Goal: Task Accomplishment & Management: Complete application form

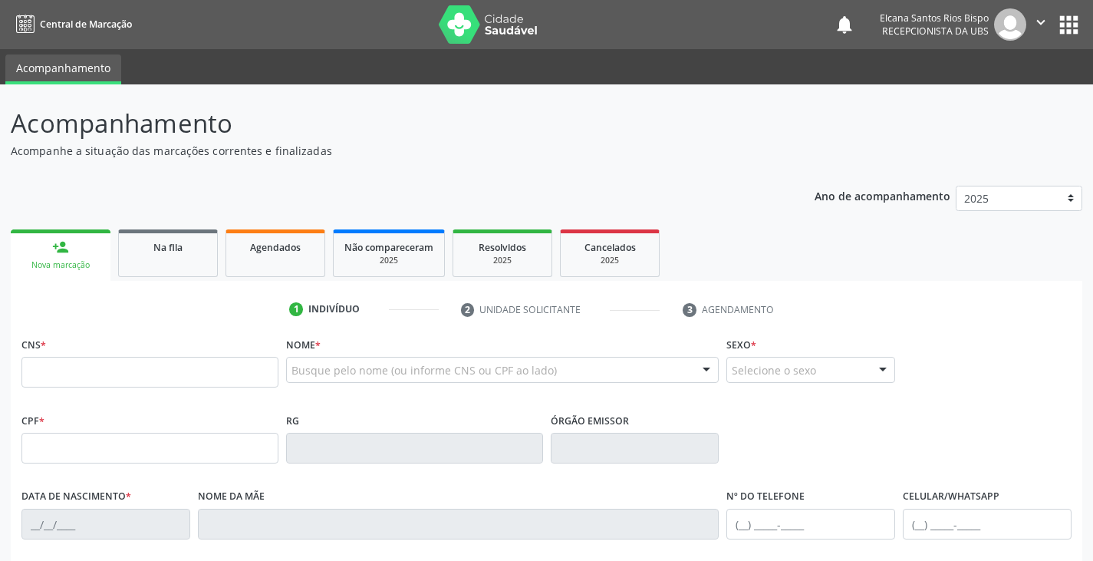
click at [174, 377] on input "text" at bounding box center [149, 372] width 257 height 31
type input "700 0098 3632 0509"
type input "300.618.298-70"
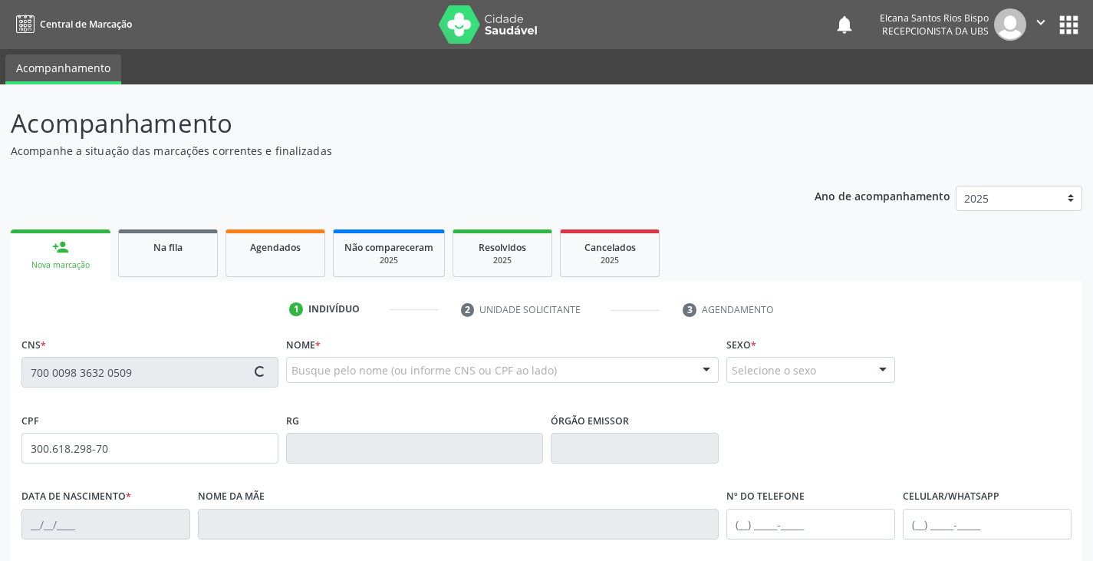
type input "[DATE]"
type input "[PERSON_NAME]"
type input "[PHONE_NUMBER]"
type input "333"
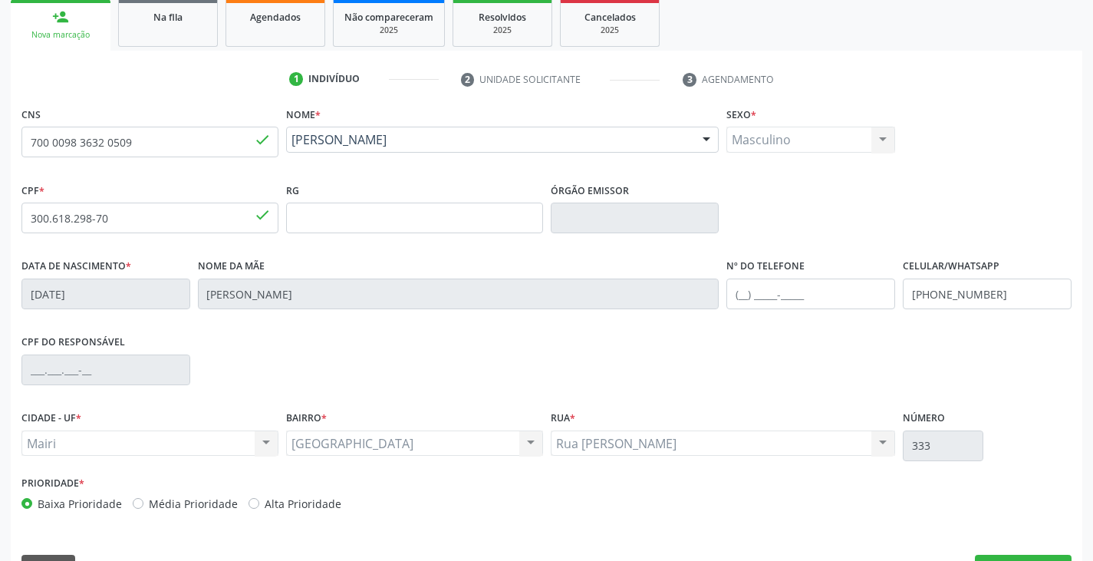
scroll to position [271, 0]
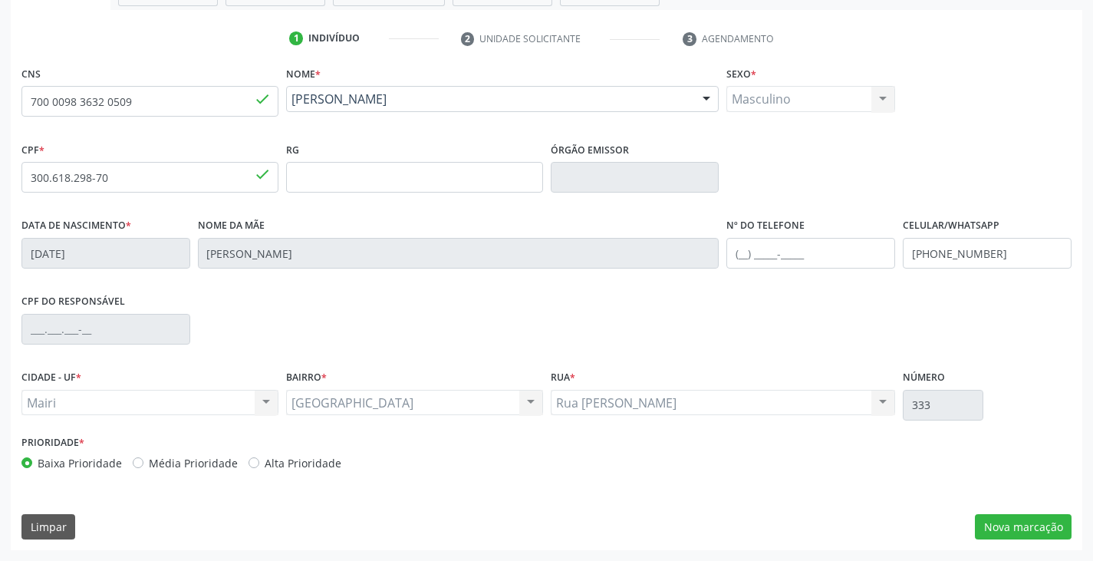
click at [308, 470] on label "Alta Prioridade" at bounding box center [303, 463] width 77 height 16
click at [259, 469] on input "Alta Prioridade" at bounding box center [254, 462] width 11 height 14
radio input "true"
drag, startPoint x: 1012, startPoint y: 252, endPoint x: 885, endPoint y: 270, distance: 128.7
click at [885, 270] on div "Data de nascimento * [DATE] Nome da mãe [PERSON_NAME] Nº do Telefone Celular/Wh…" at bounding box center [547, 252] width 1058 height 76
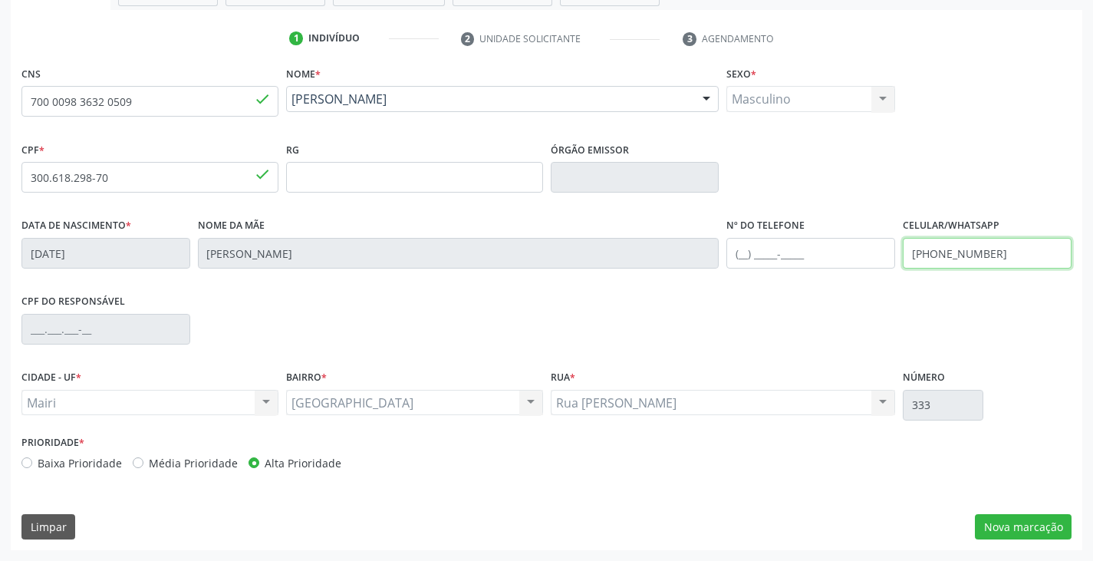
click at [1001, 252] on input "[PHONE_NUMBER]" at bounding box center [987, 253] width 169 height 31
click at [753, 262] on input "text" at bounding box center [811, 253] width 169 height 31
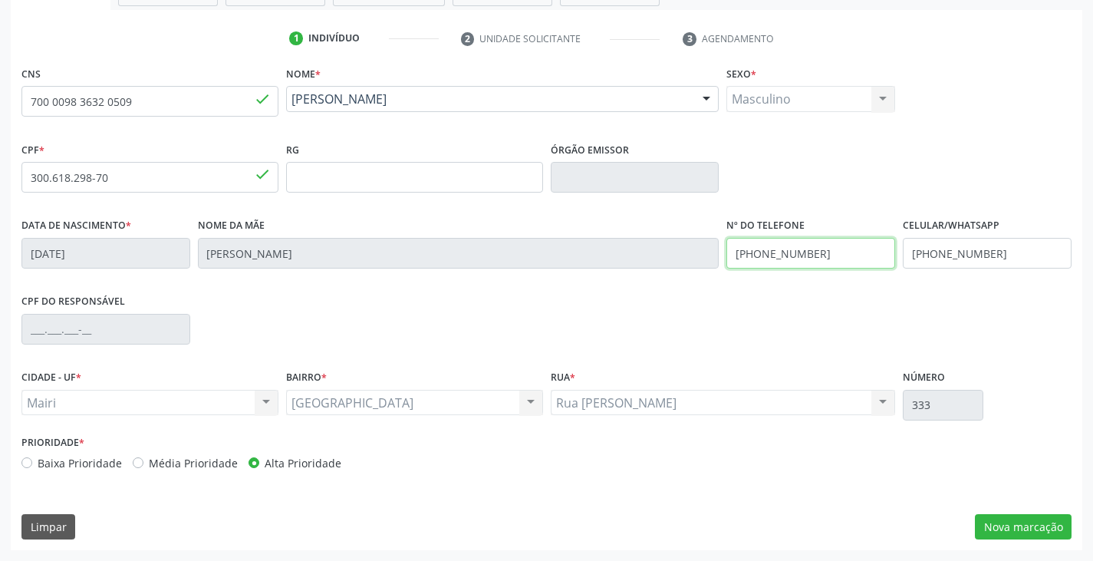
click at [760, 256] on input "[PHONE_NUMBER]" at bounding box center [811, 253] width 169 height 31
click at [756, 249] on input "[PHONE_NUMBER]" at bounding box center [811, 253] width 169 height 31
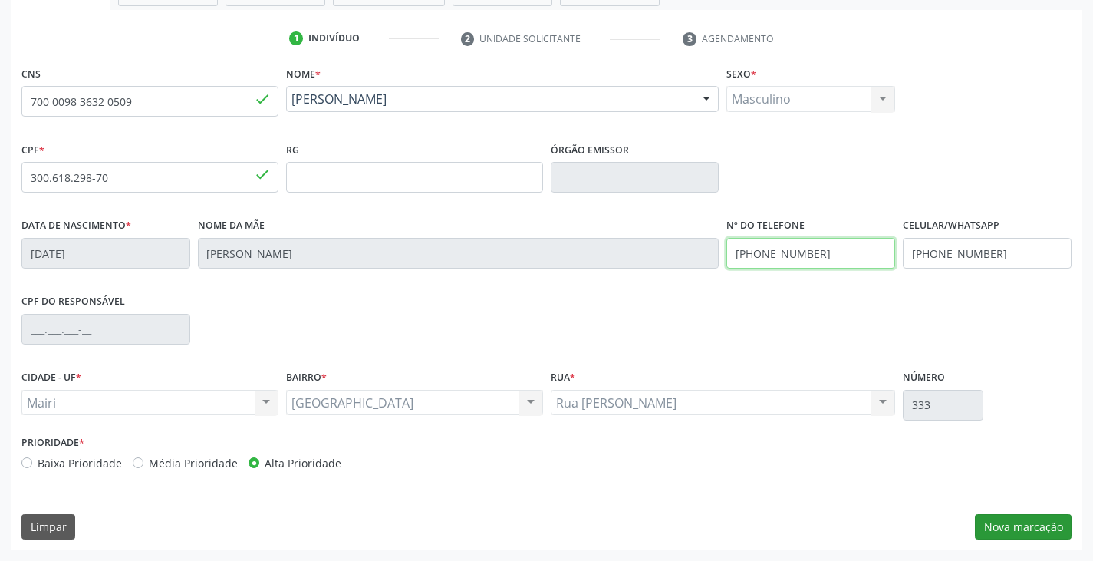
type input "[PHONE_NUMBER]"
click at [1040, 522] on button "Nova marcação" at bounding box center [1023, 527] width 97 height 26
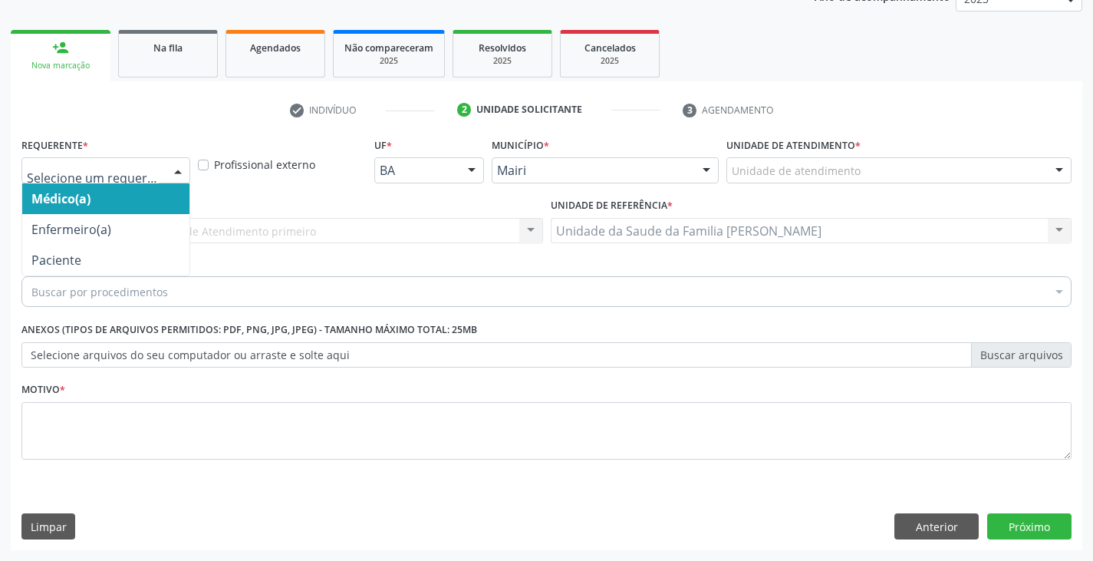
click at [97, 159] on div at bounding box center [105, 170] width 169 height 26
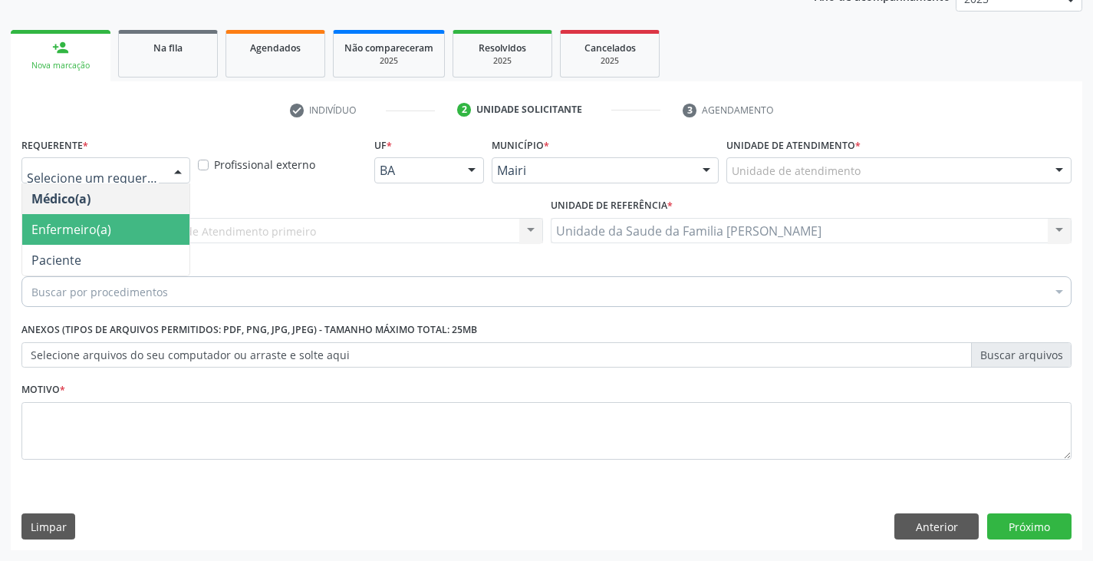
click at [89, 227] on span "Enfermeiro(a)" at bounding box center [71, 229] width 80 height 17
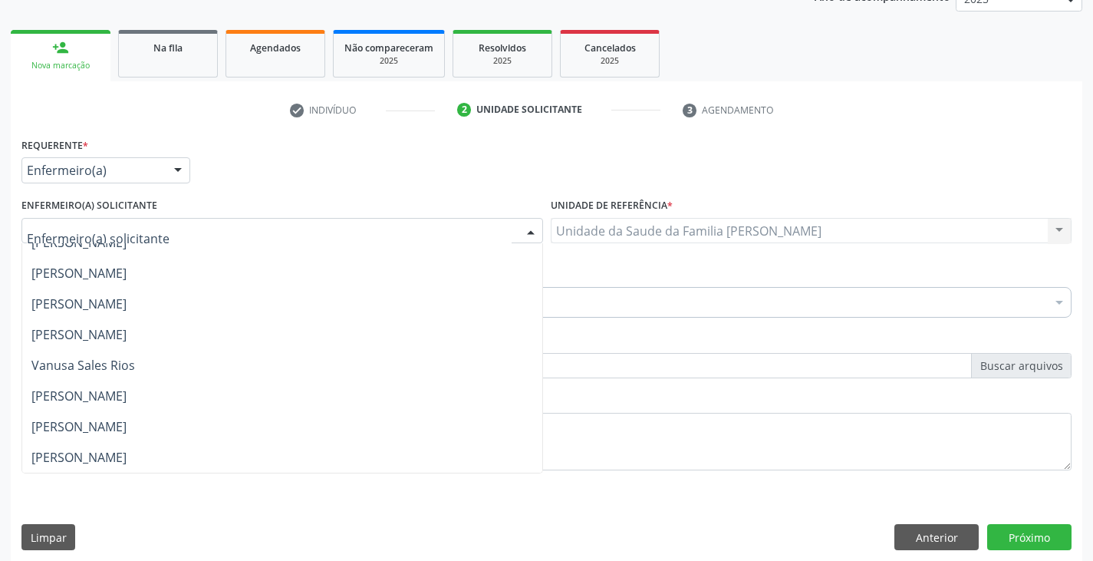
scroll to position [210, 0]
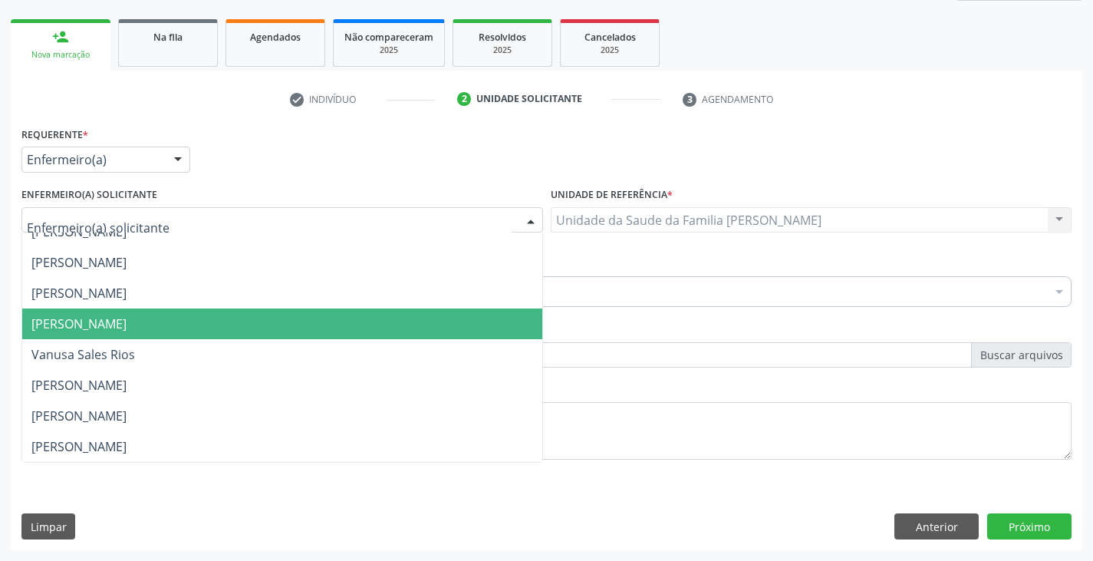
click at [122, 328] on span "[PERSON_NAME]" at bounding box center [78, 323] width 95 height 17
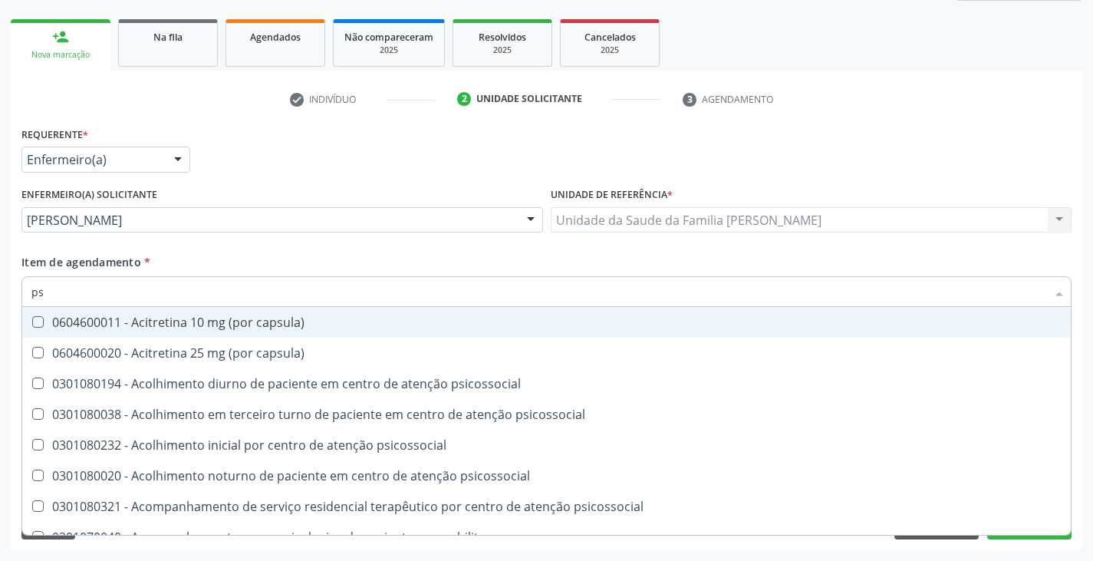
type input "psa"
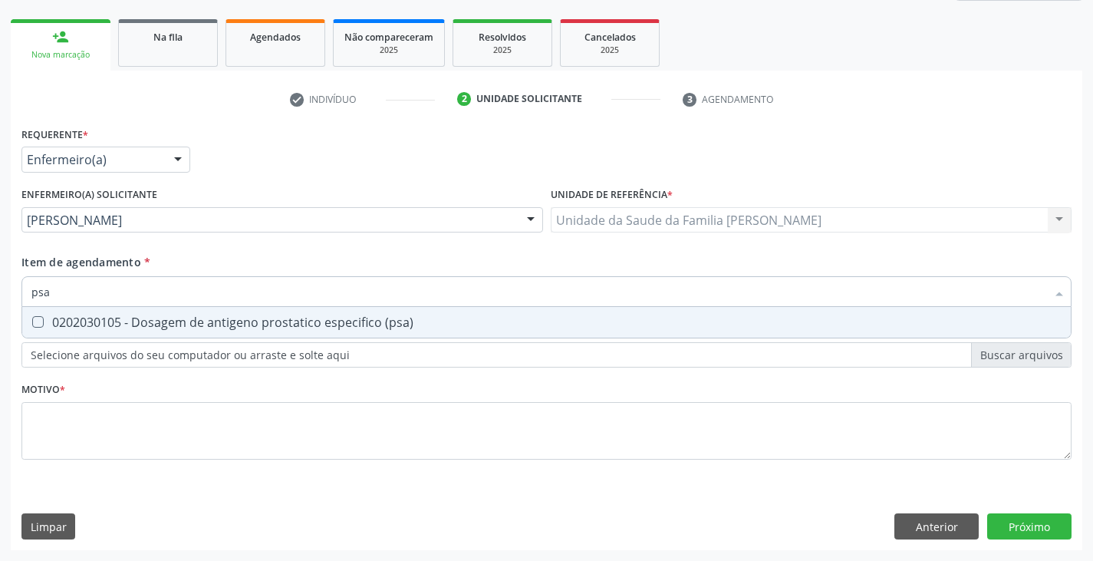
click at [151, 322] on div "0202030105 - Dosagem de antigeno prostatico especifico (psa)" at bounding box center [546, 322] width 1030 height 12
checkbox \(psa\) "true"
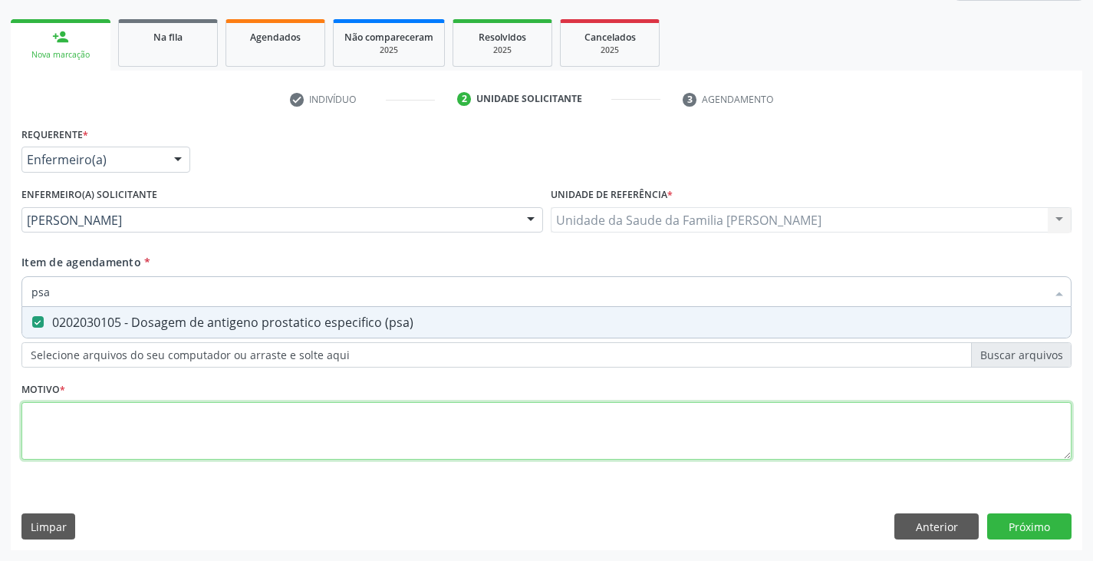
click at [140, 414] on div "Requerente * Enfermeiro(a) Médico(a) Enfermeiro(a) Paciente Nenhum resultado en…" at bounding box center [546, 302] width 1050 height 358
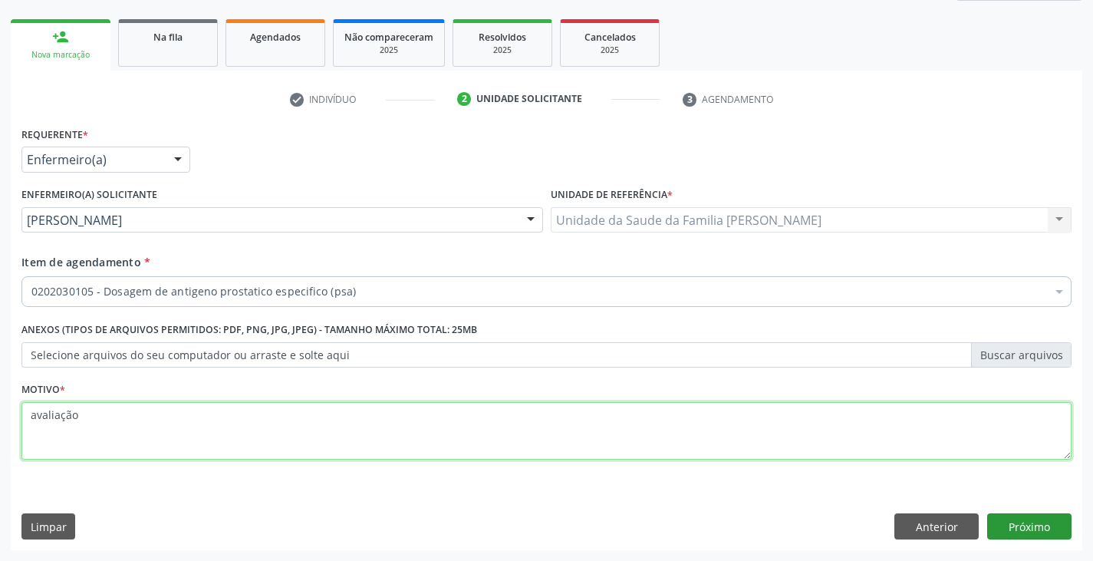
type textarea "avaliação"
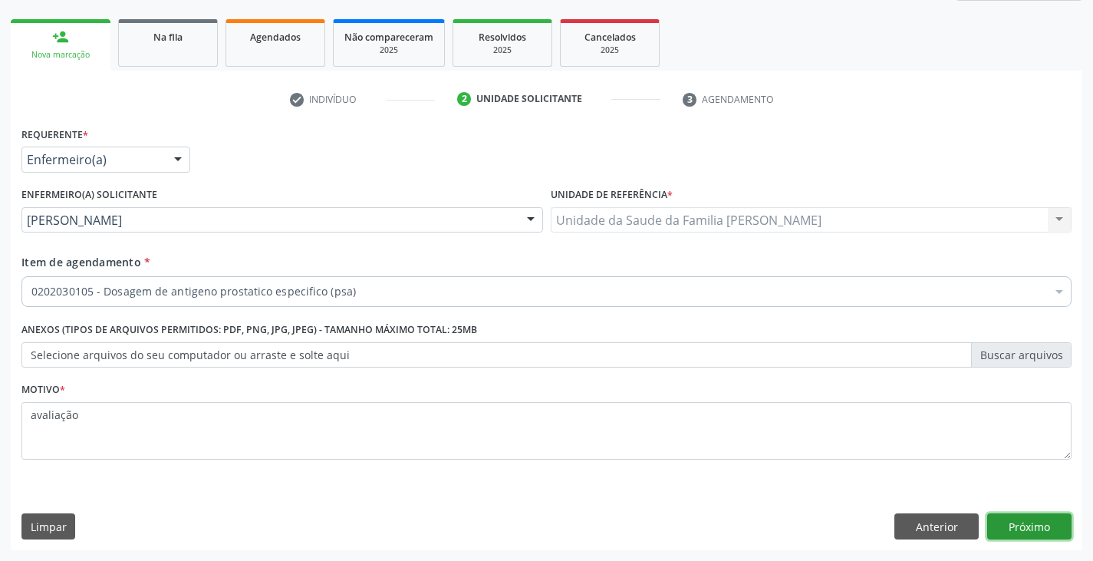
click at [1038, 530] on button "Próximo" at bounding box center [1029, 526] width 84 height 26
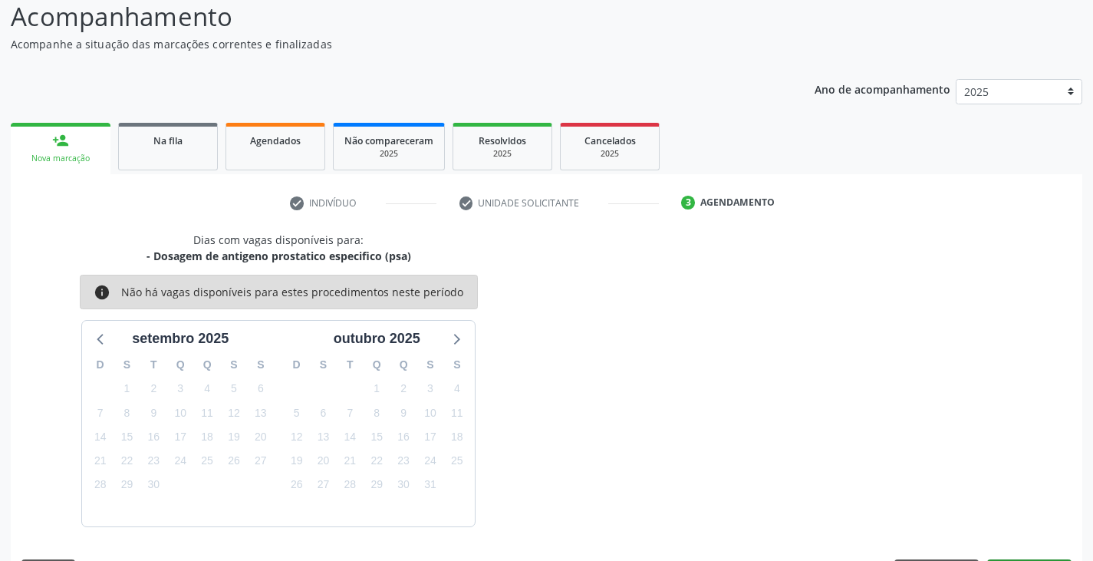
scroll to position [152, 0]
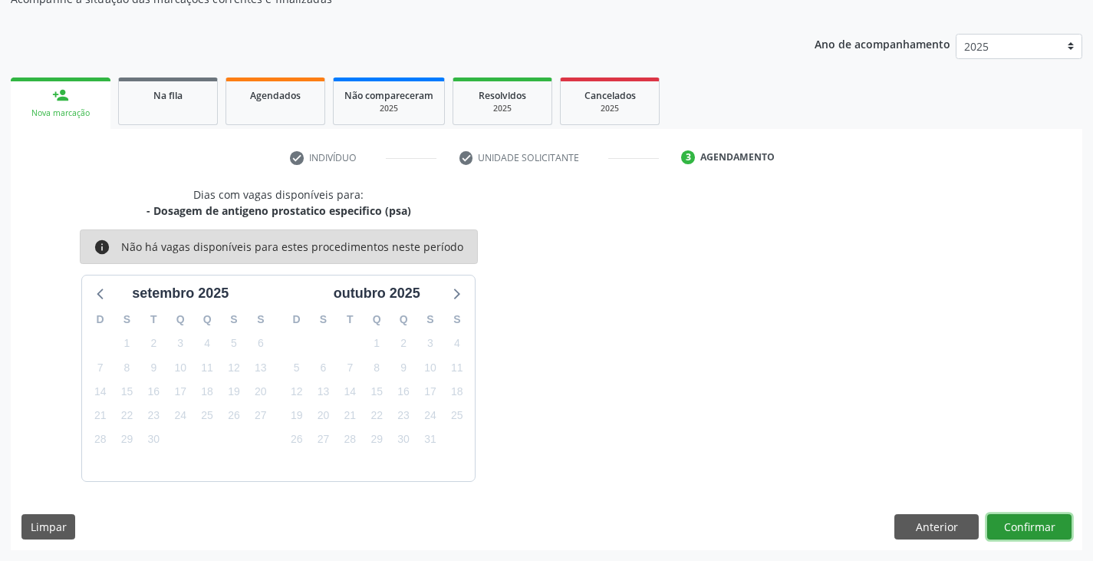
click at [1039, 534] on button "Confirmar" at bounding box center [1029, 527] width 84 height 26
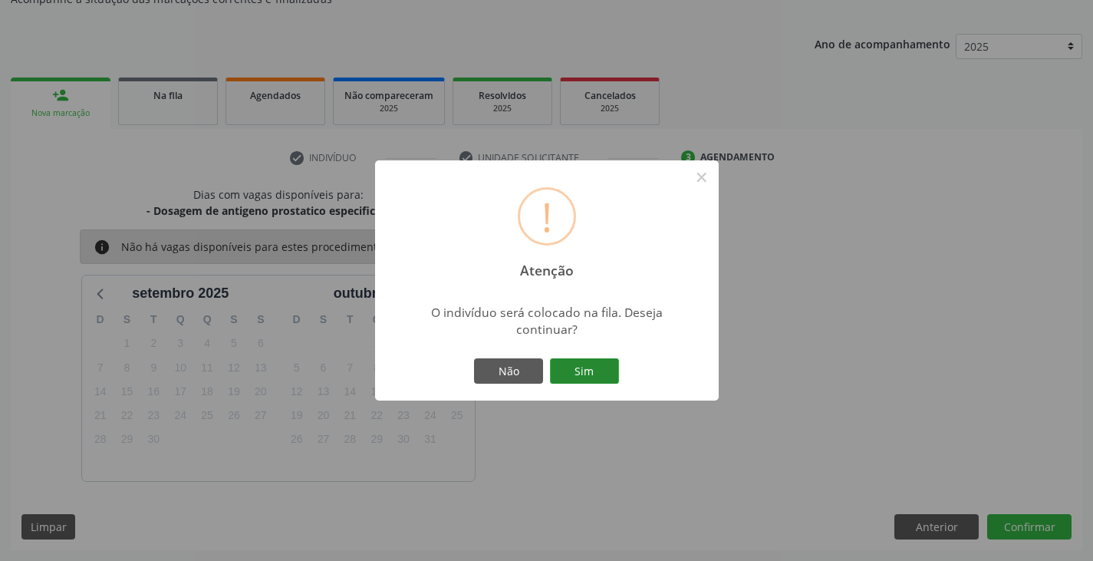
click at [604, 378] on button "Sim" at bounding box center [584, 371] width 69 height 26
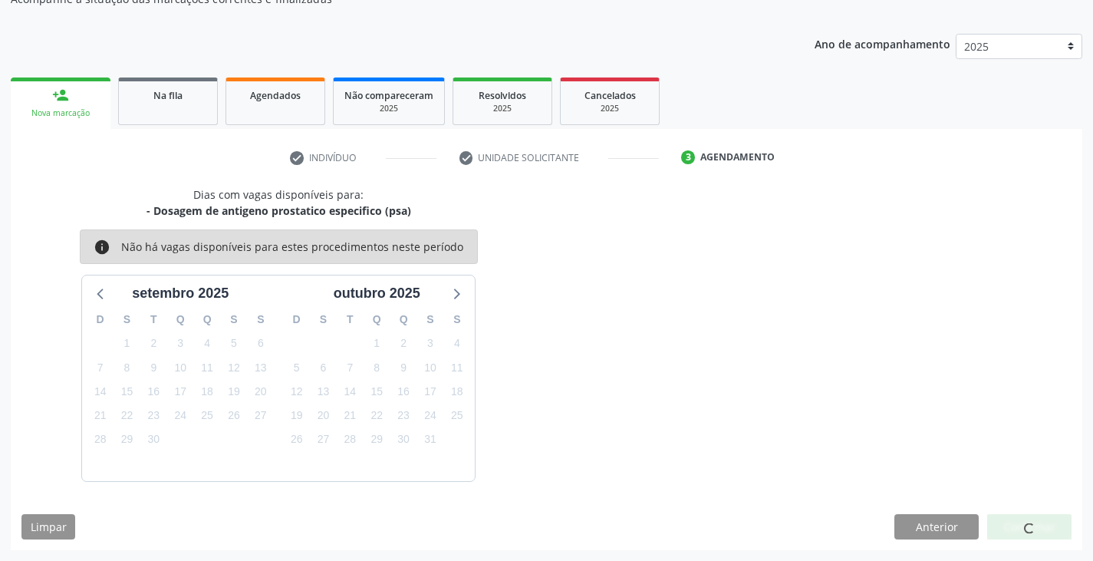
scroll to position [0, 0]
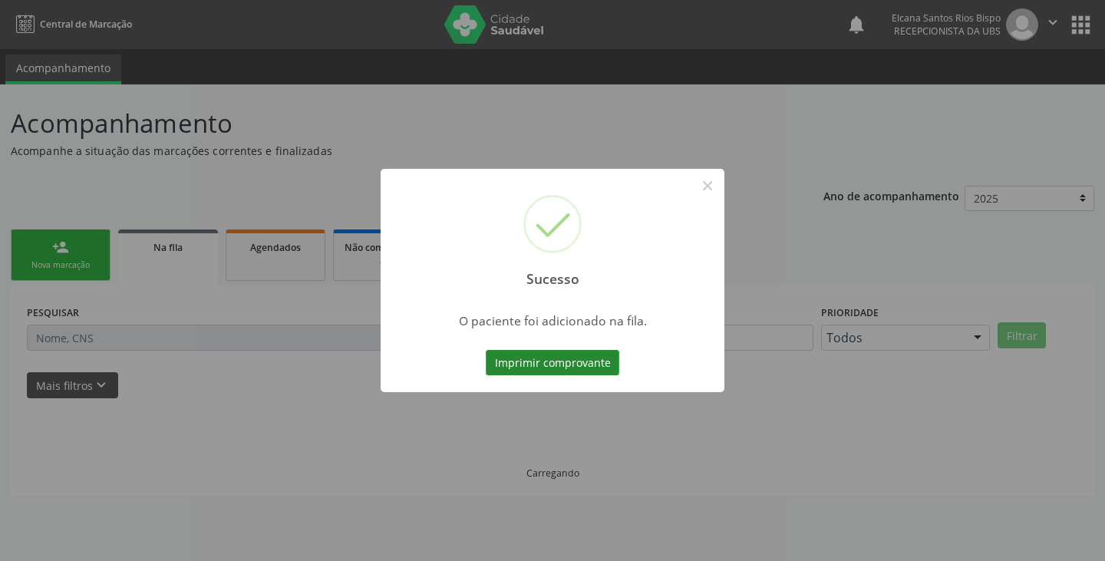
click at [576, 371] on button "Imprimir comprovante" at bounding box center [553, 363] width 134 height 26
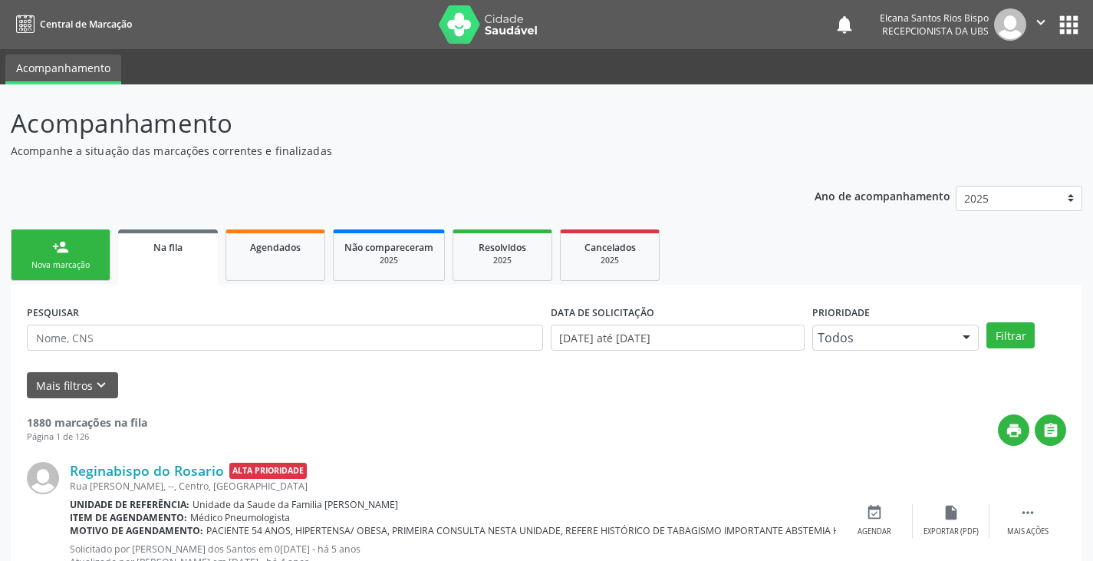
click at [55, 252] on div "person_add" at bounding box center [60, 247] width 17 height 17
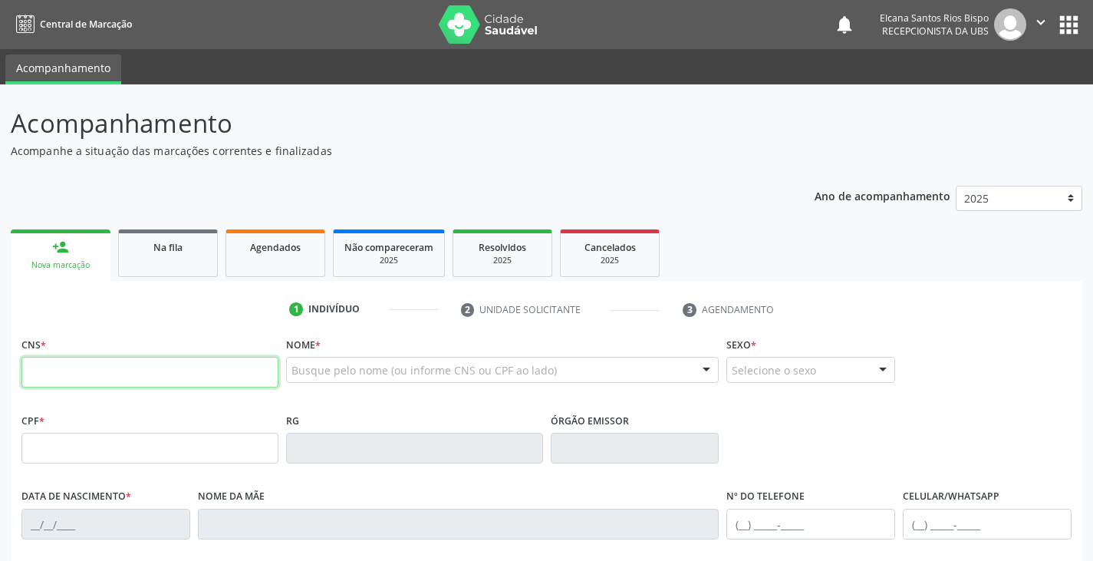
click at [55, 371] on input "text" at bounding box center [149, 372] width 257 height 31
paste input "700 0098 3632 0509"
type input "700 0098 3632 0509"
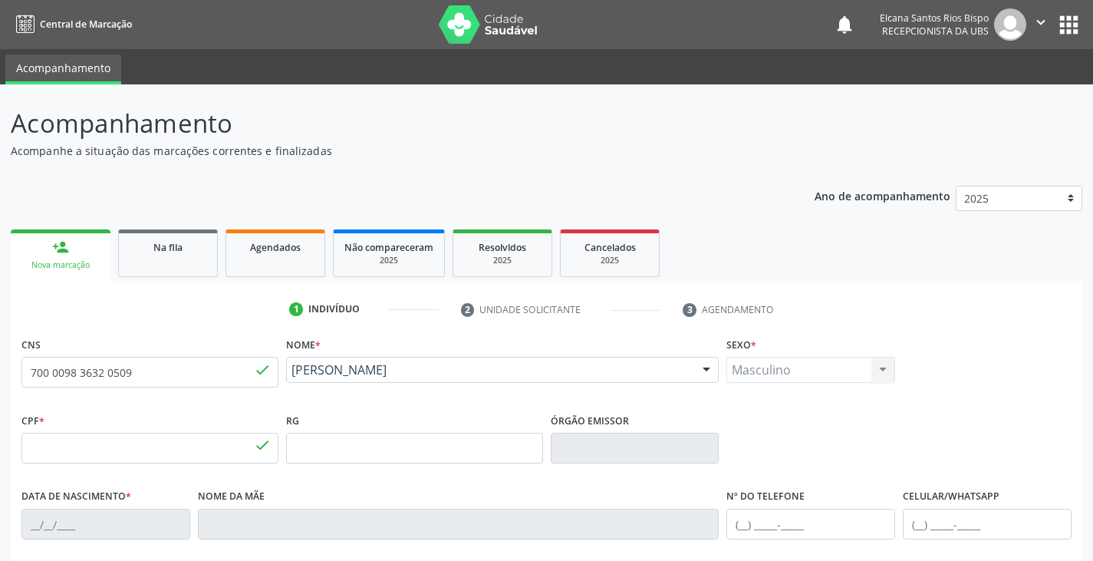
type input "300.618.298-70"
type input "[DATE]"
type input "[PERSON_NAME]"
type input "[PHONE_NUMBER]"
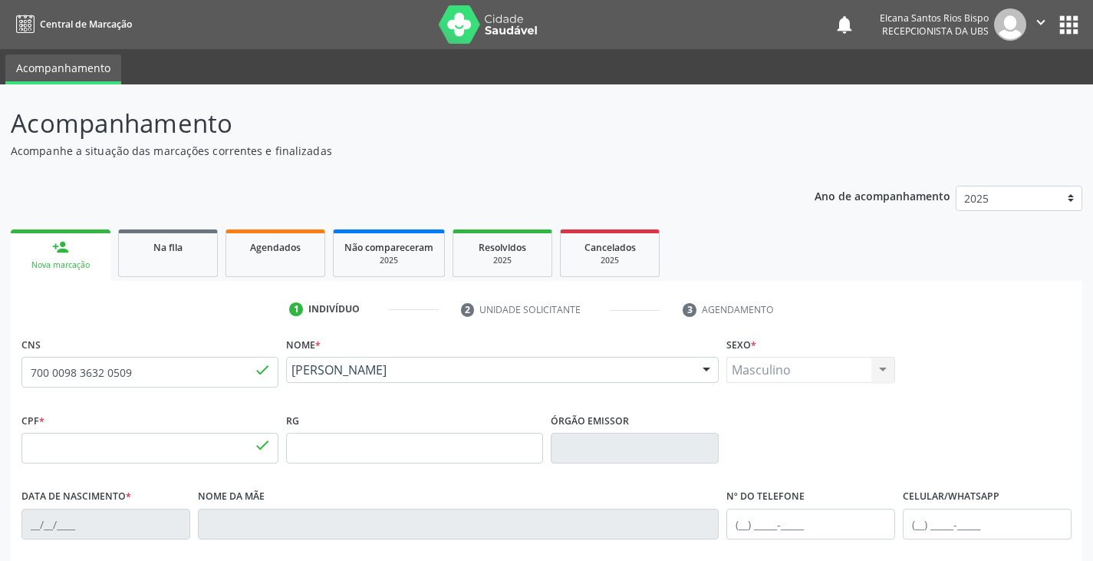
type input "333"
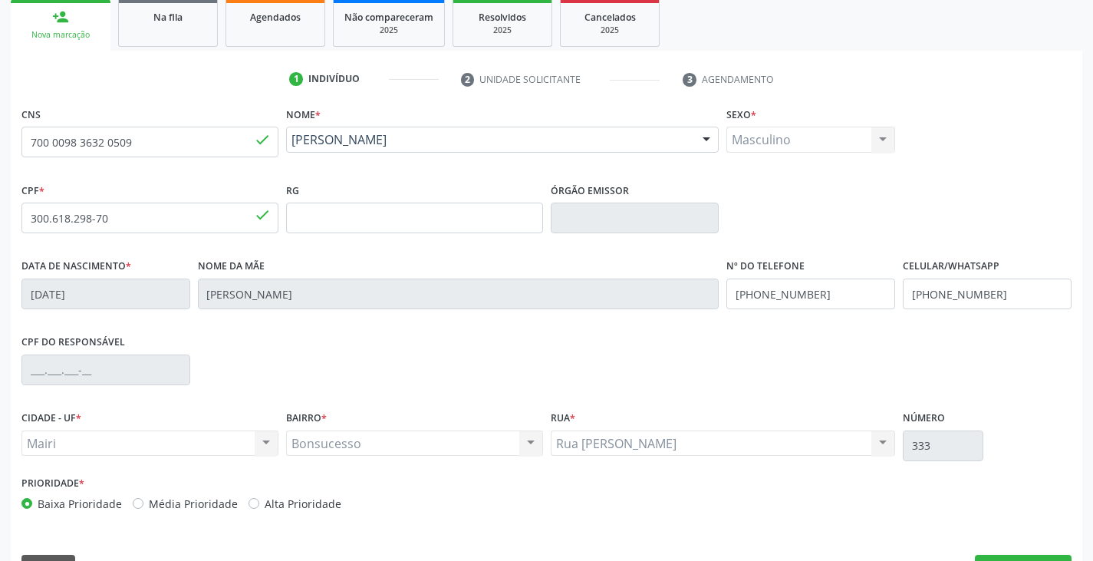
click at [327, 506] on label "Alta Prioridade" at bounding box center [303, 504] width 77 height 16
click at [259, 506] on input "Alta Prioridade" at bounding box center [254, 503] width 11 height 14
radio input "true"
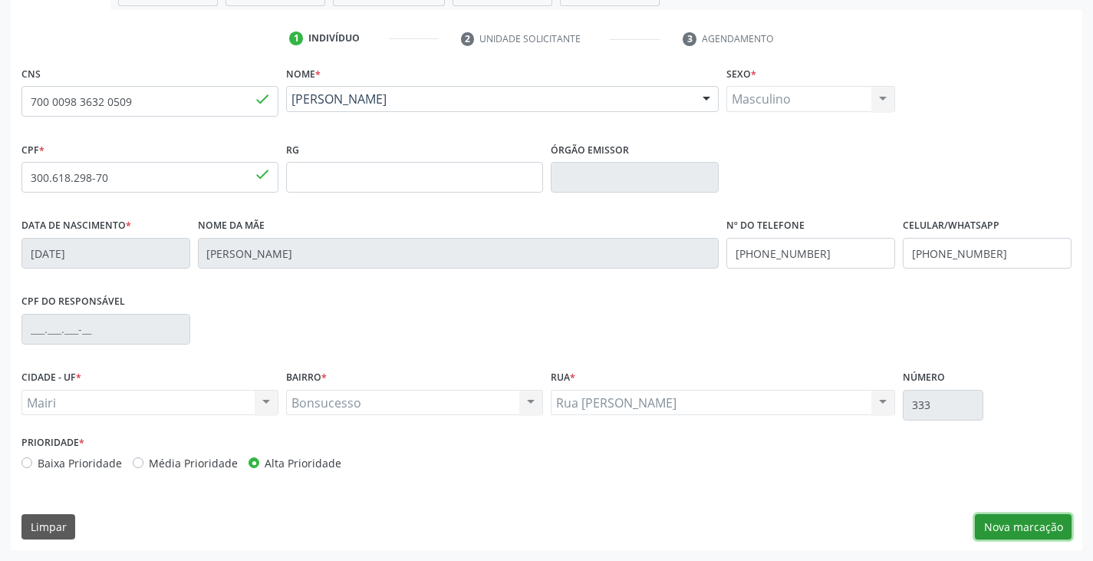
click at [1026, 529] on button "Nova marcação" at bounding box center [1023, 527] width 97 height 26
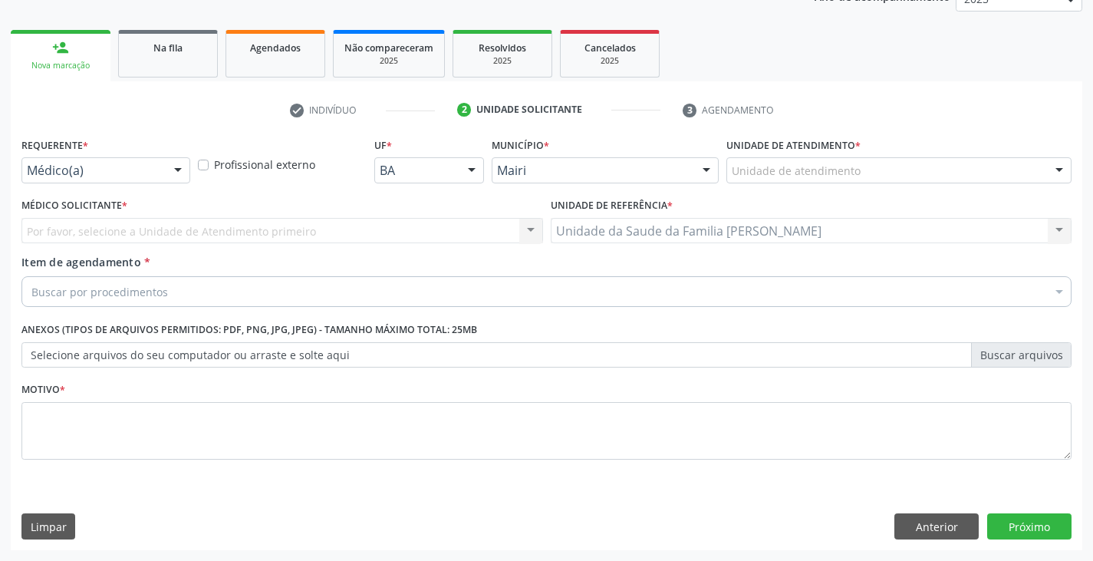
scroll to position [199, 0]
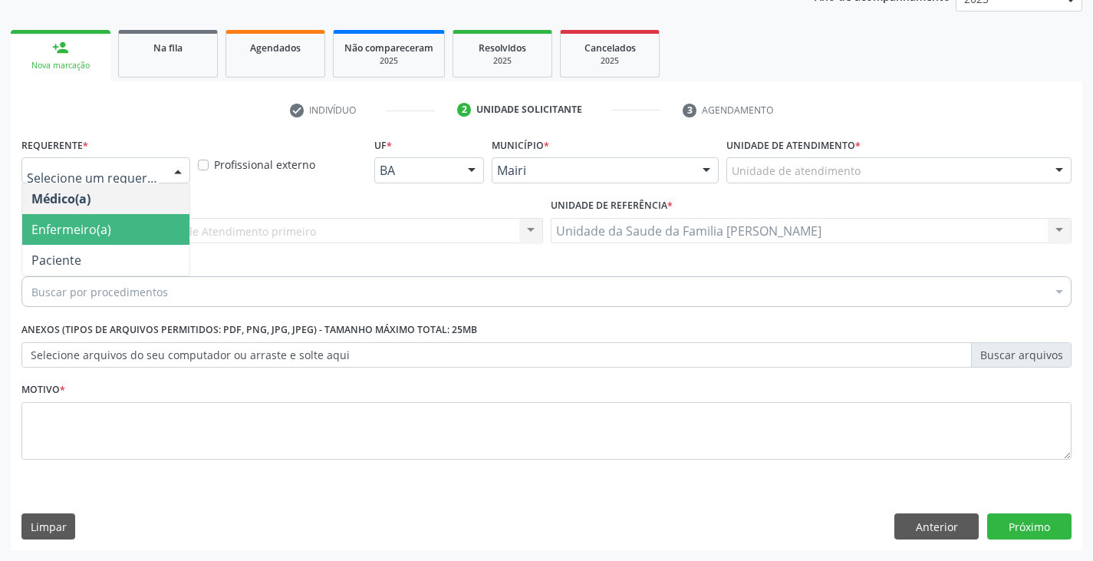
click at [134, 222] on span "Enfermeiro(a)" at bounding box center [105, 229] width 167 height 31
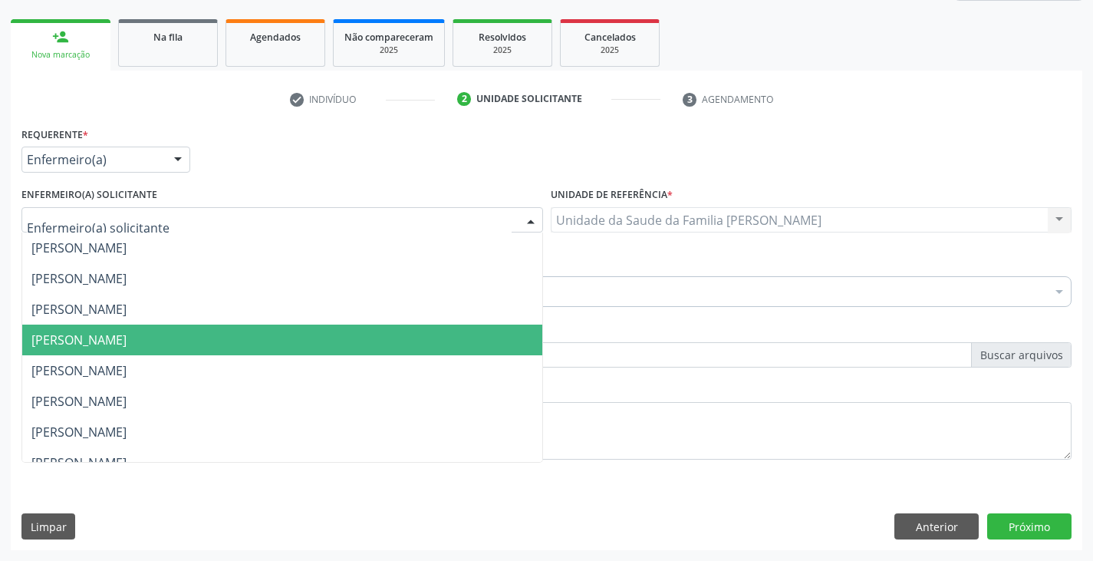
scroll to position [200, 0]
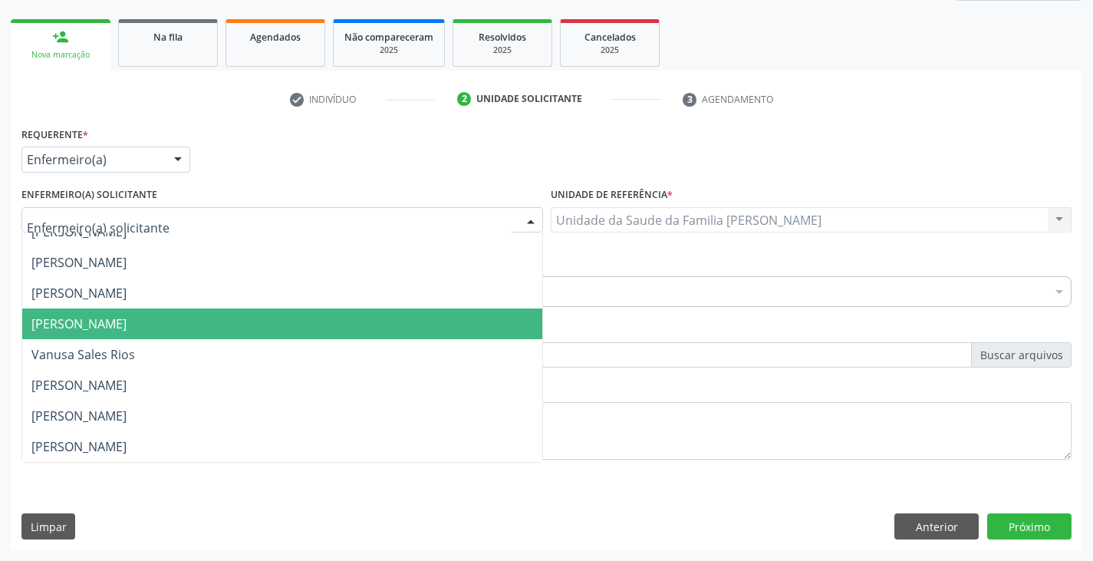
click at [94, 321] on span "[PERSON_NAME]" at bounding box center [78, 323] width 95 height 17
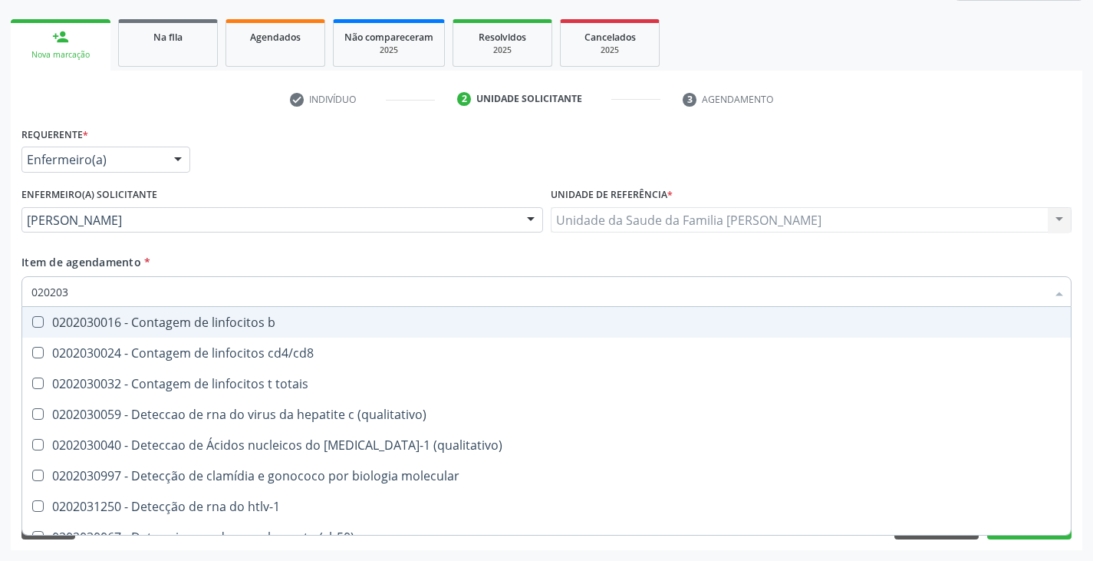
type input "0202038"
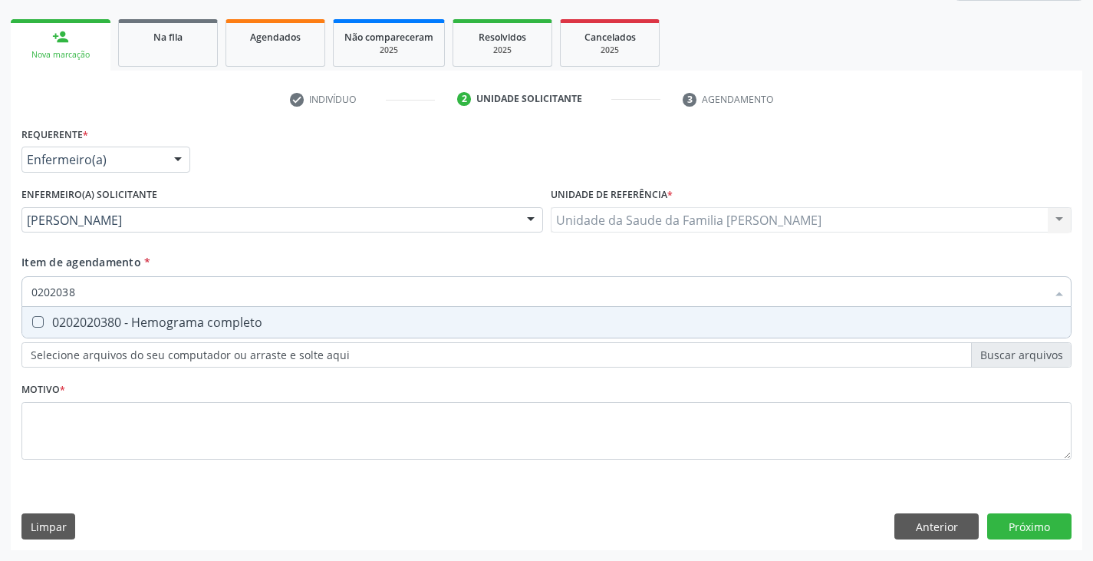
click at [138, 325] on div "0202020380 - Hemograma completo" at bounding box center [546, 322] width 1030 height 12
checkbox completo "true"
type input "020203"
checkbox completo "false"
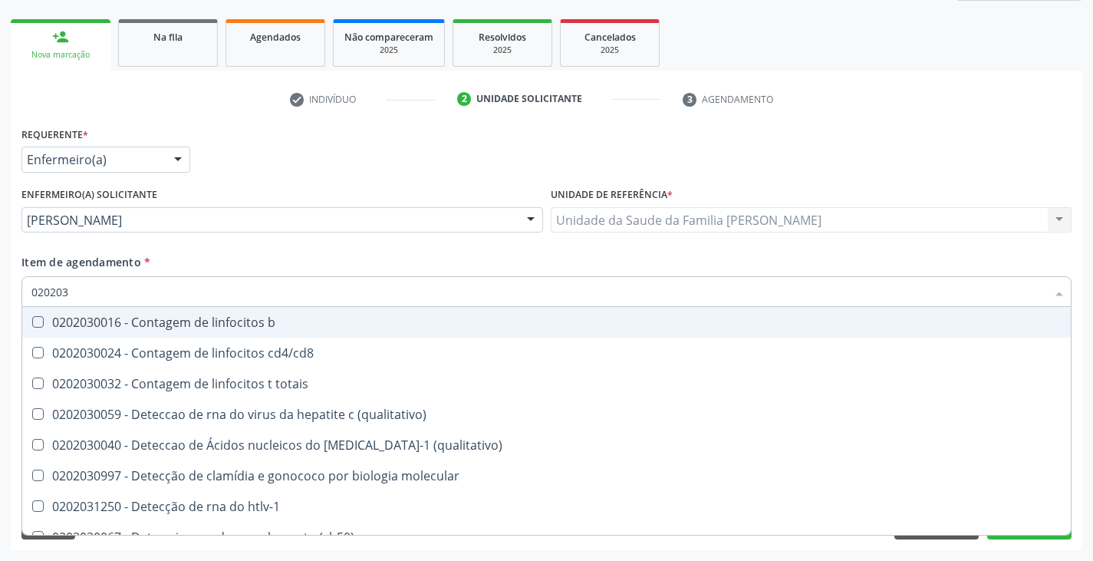
type input "02020"
checkbox completo "false"
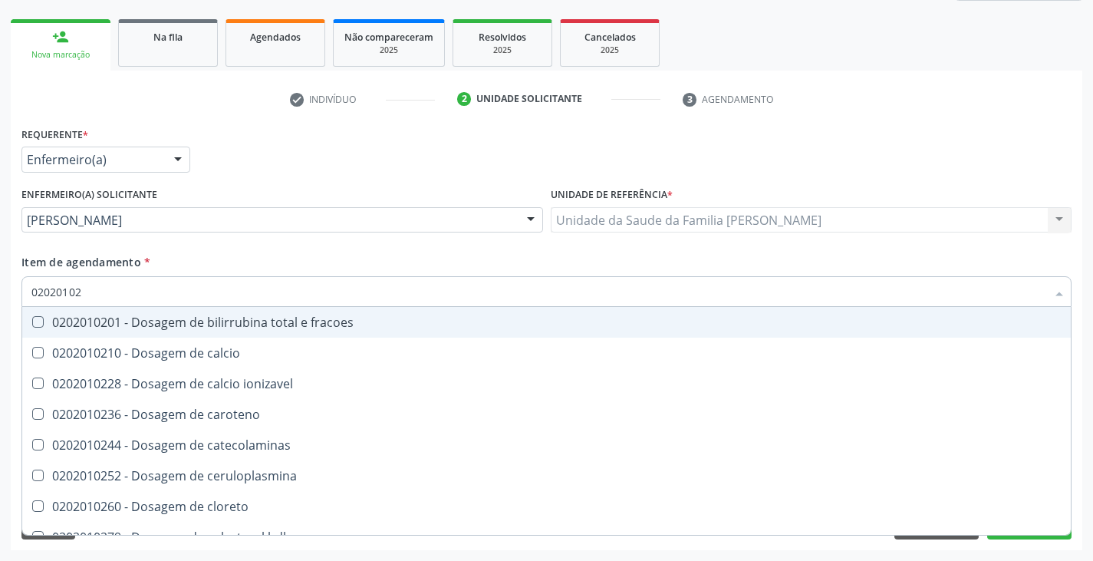
type input "020201029"
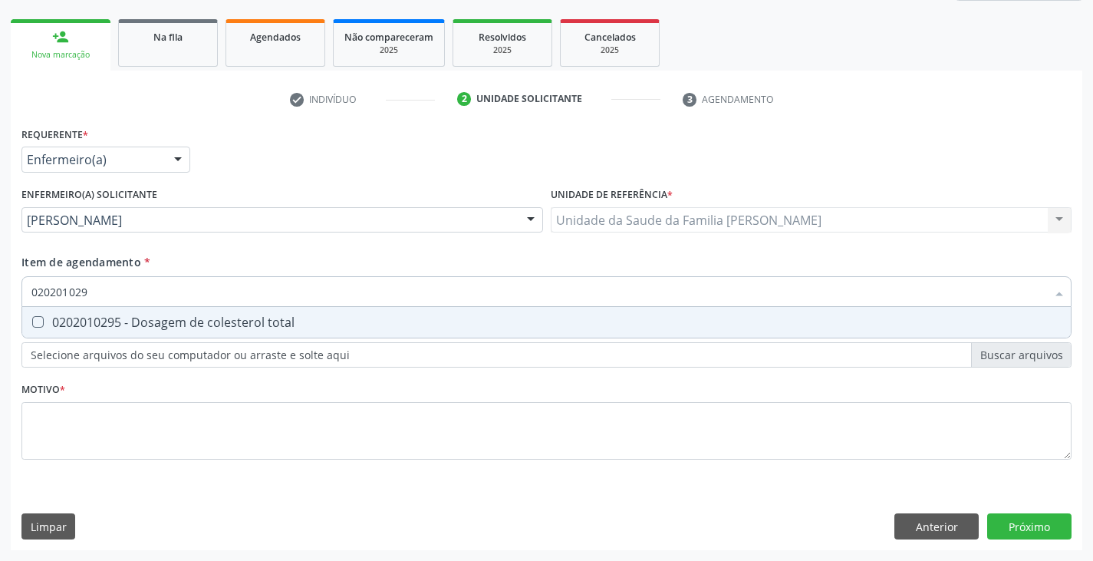
click at [138, 325] on div "0202010295 - Dosagem de colesterol total" at bounding box center [546, 322] width 1030 height 12
checkbox total "true"
type input "02020102"
checkbox total "false"
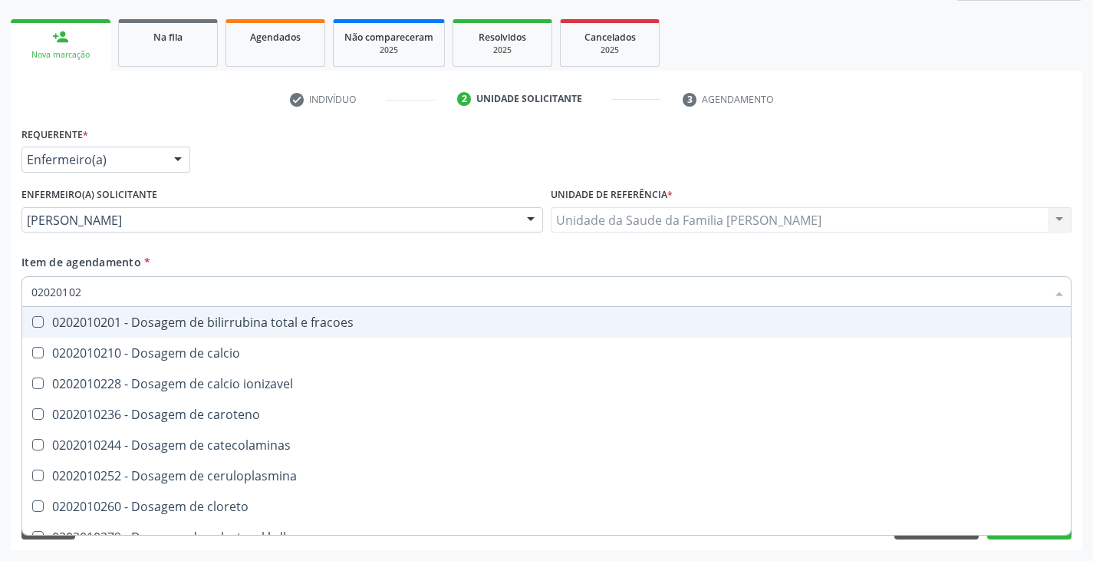
type input "020201028"
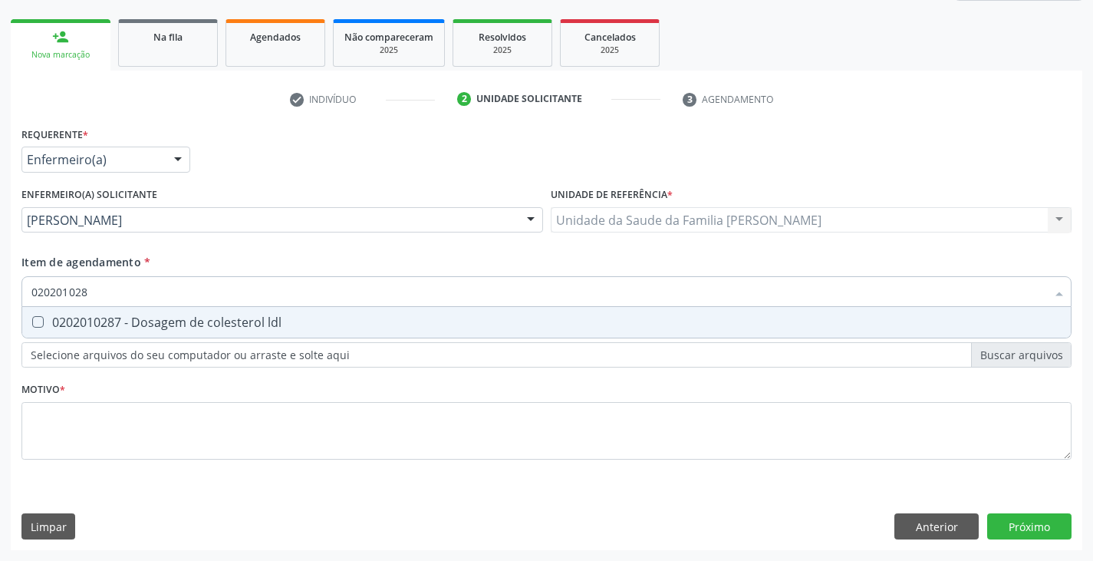
click at [138, 325] on div "0202010287 - Dosagem de colesterol ldl" at bounding box center [546, 322] width 1030 height 12
checkbox ldl "true"
type input "02020102"
checkbox ldl "false"
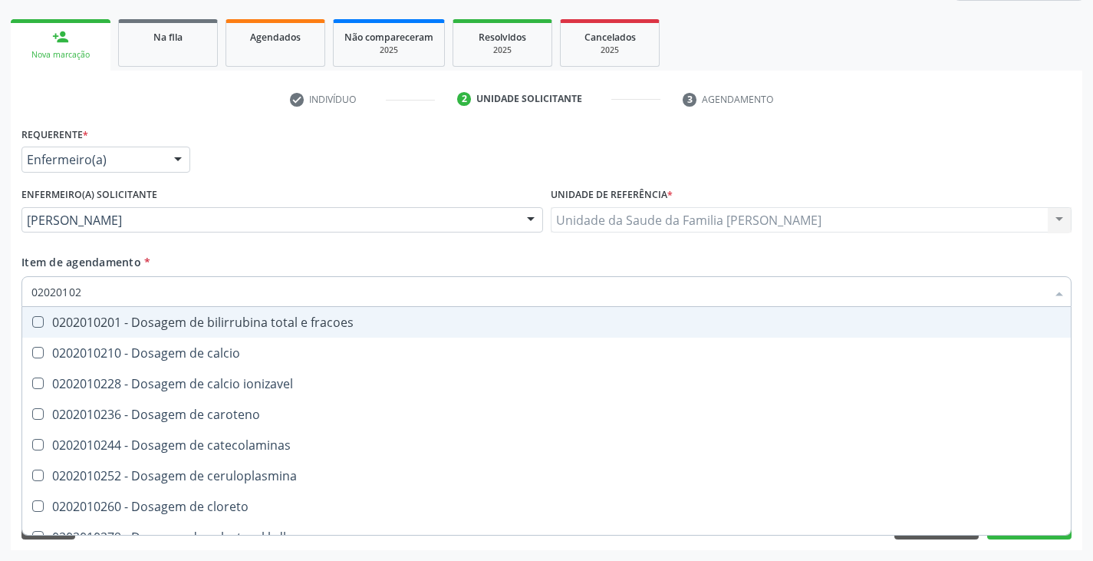
type input "020201027"
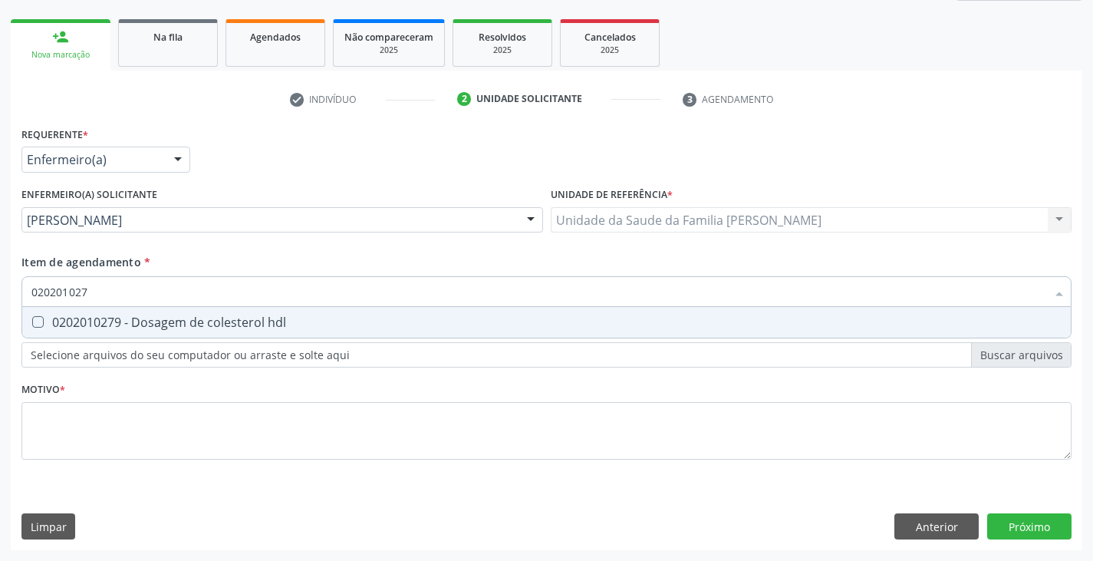
click at [138, 326] on div "0202010279 - Dosagem de colesterol hdl" at bounding box center [546, 322] width 1030 height 12
checkbox hdl "true"
type input "02020102"
checkbox hdl "false"
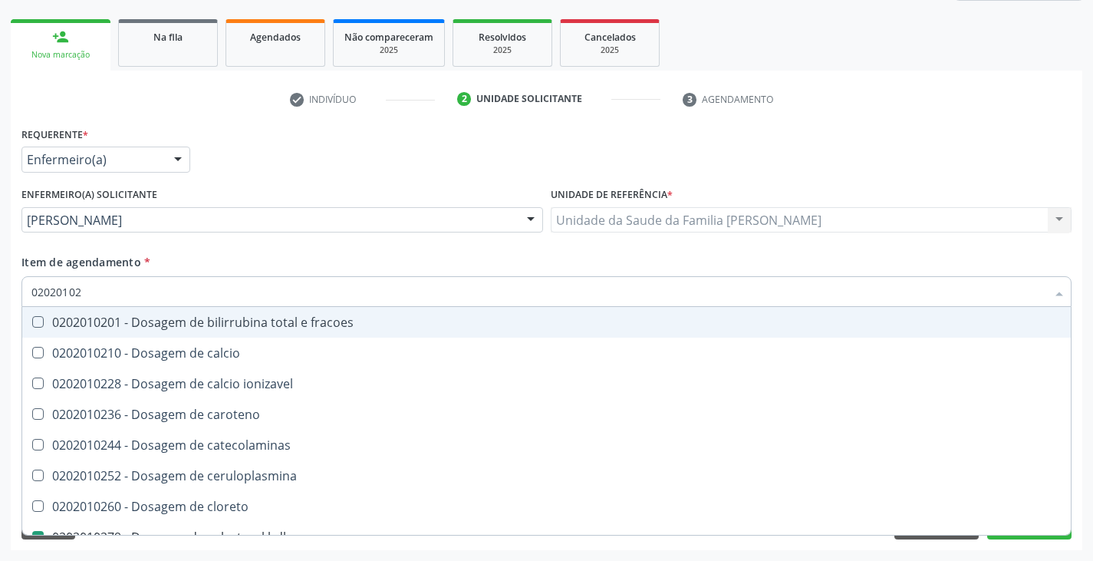
type input "0202010"
checkbox hdl "false"
checkbox ldl "false"
checkbox total "false"
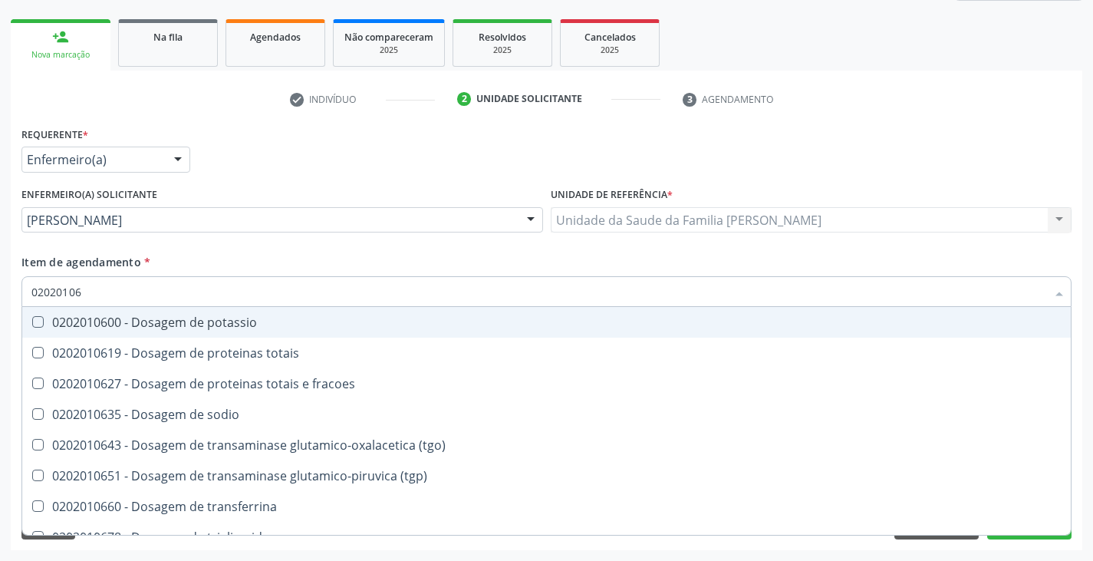
type input "020201067"
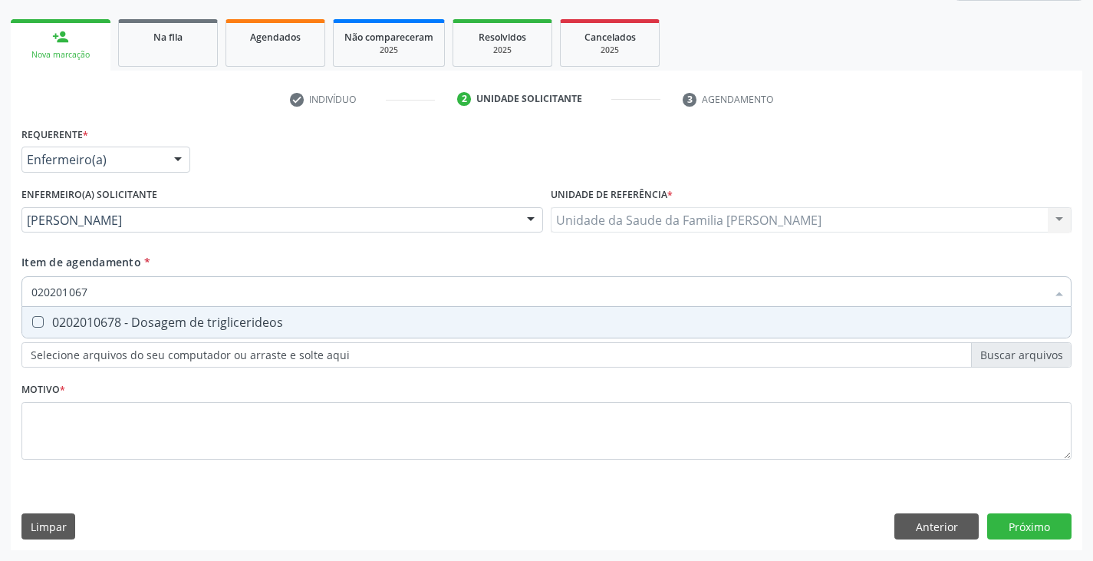
click at [138, 327] on div "0202010678 - Dosagem de triglicerideos" at bounding box center [546, 322] width 1030 height 12
checkbox triglicerideos "true"
type input "02020106"
checkbox triglicerideos "false"
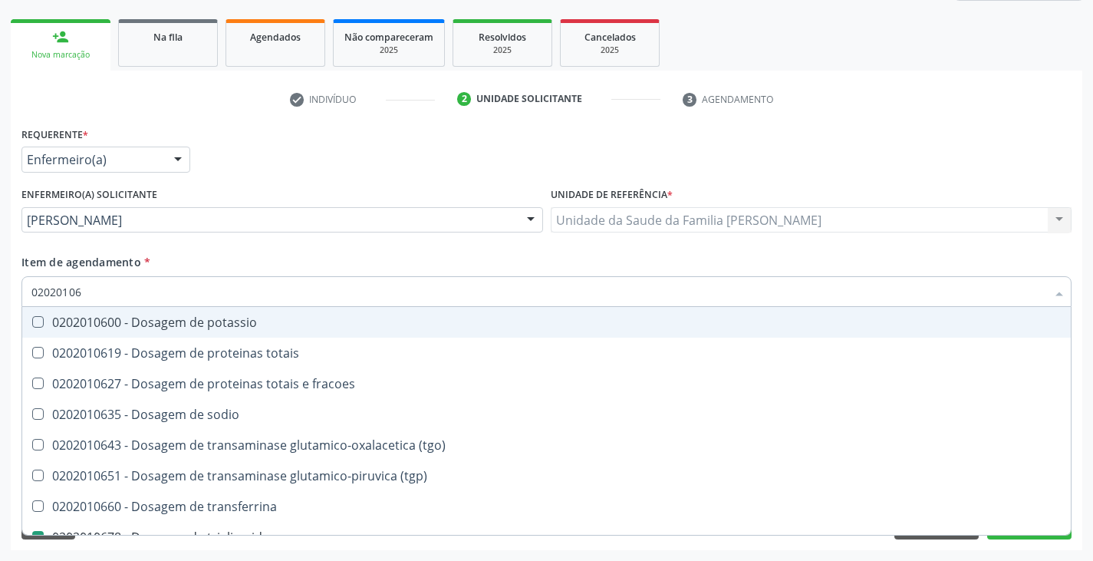
type input "020201069"
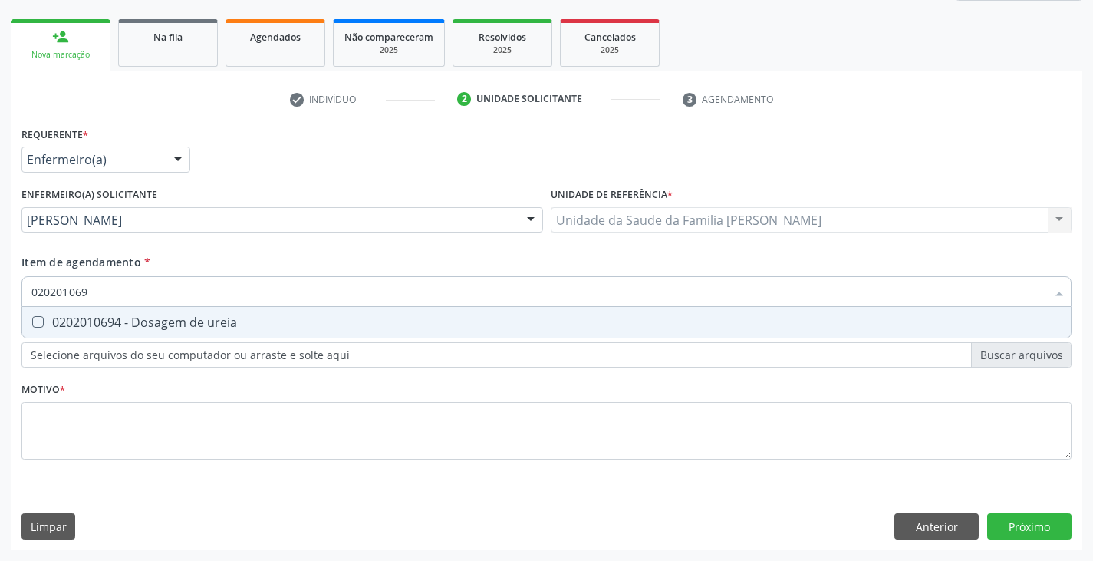
click at [138, 327] on div "0202010694 - Dosagem de ureia" at bounding box center [546, 322] width 1030 height 12
checkbox ureia "true"
type input "02020106"
checkbox ureia "false"
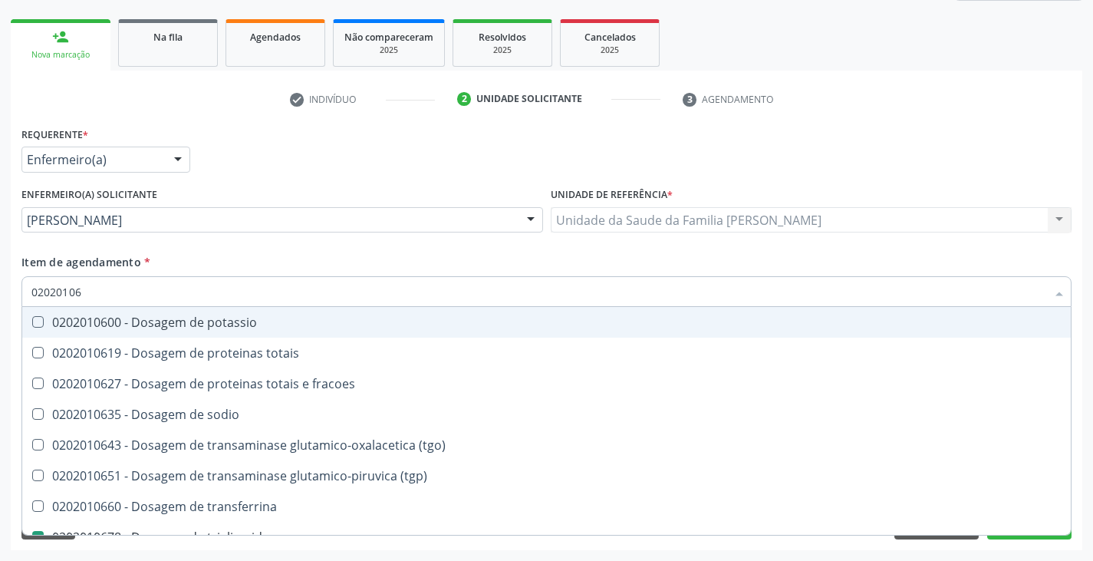
type input "0202010"
checkbox triglicerideos "false"
checkbox ureia "false"
type input "020201031"
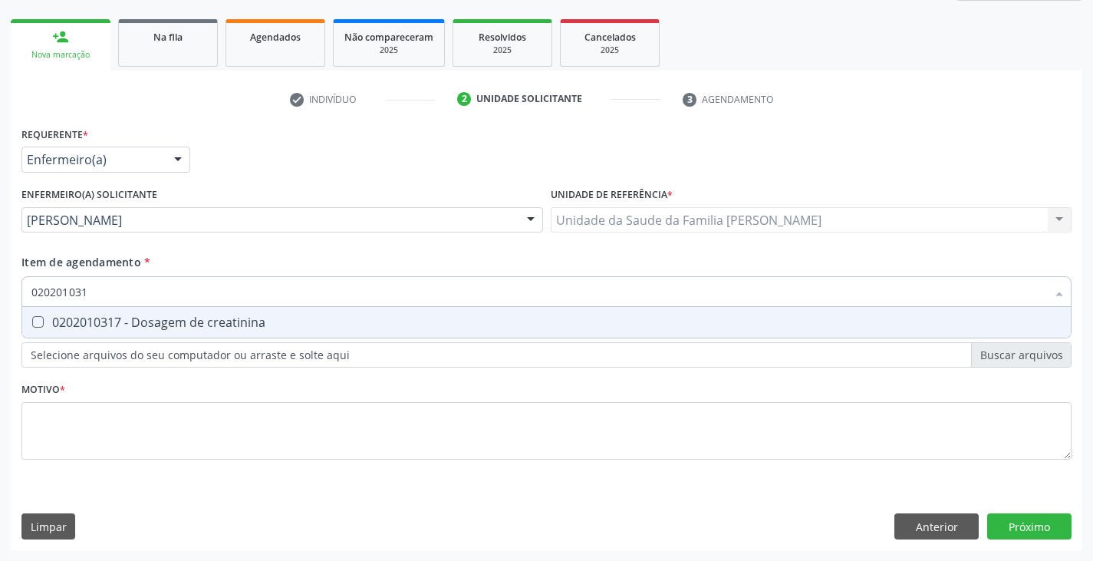
click at [138, 328] on div "0202010317 - Dosagem de creatinina" at bounding box center [546, 322] width 1030 height 12
checkbox creatinina "true"
type input "02020103"
checkbox creatinina "false"
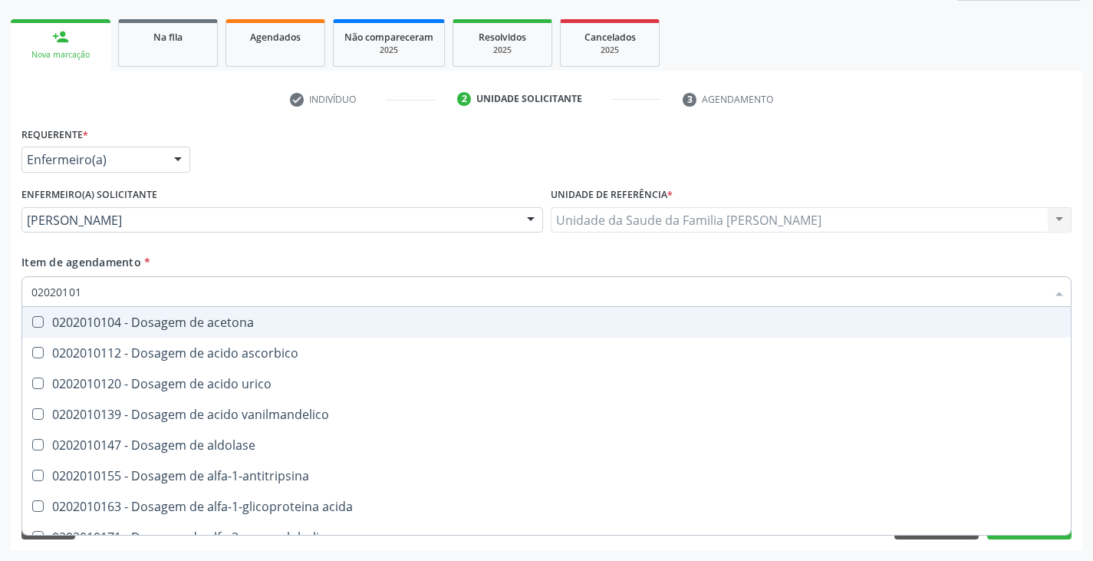
type input "020201012"
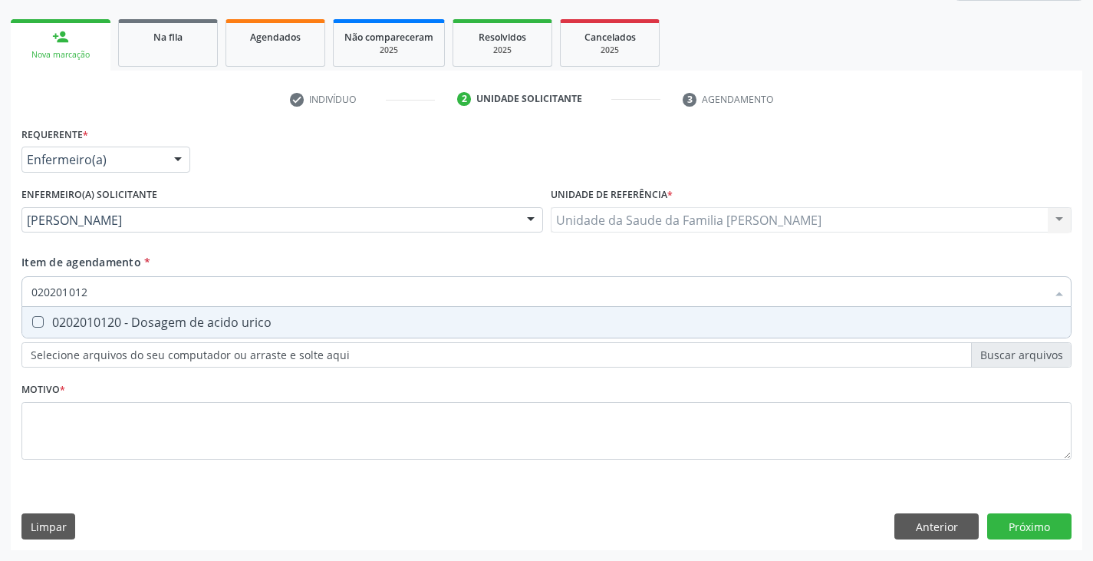
click at [138, 328] on div "0202010120 - Dosagem de acido urico" at bounding box center [546, 322] width 1030 height 12
checkbox urico "true"
type input "02020101"
checkbox urico "false"
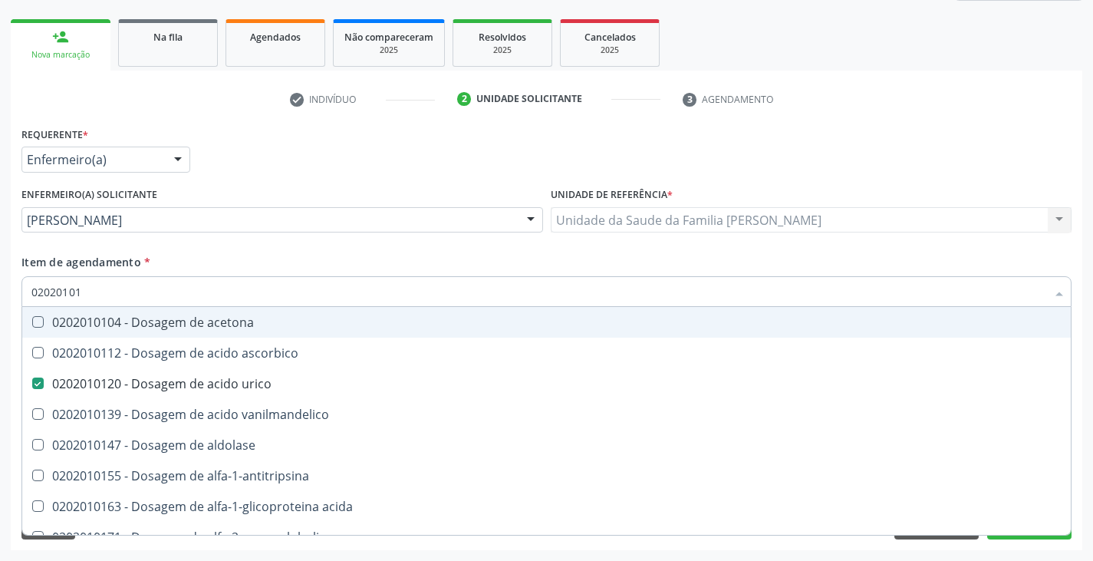
type input "0202010"
checkbox urico "false"
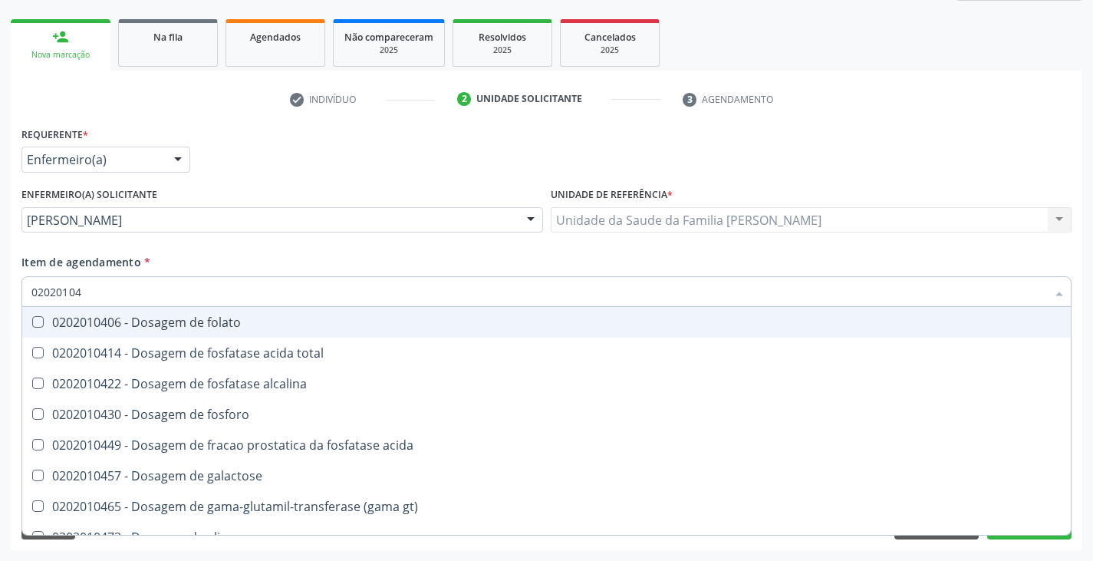
type input "020201047"
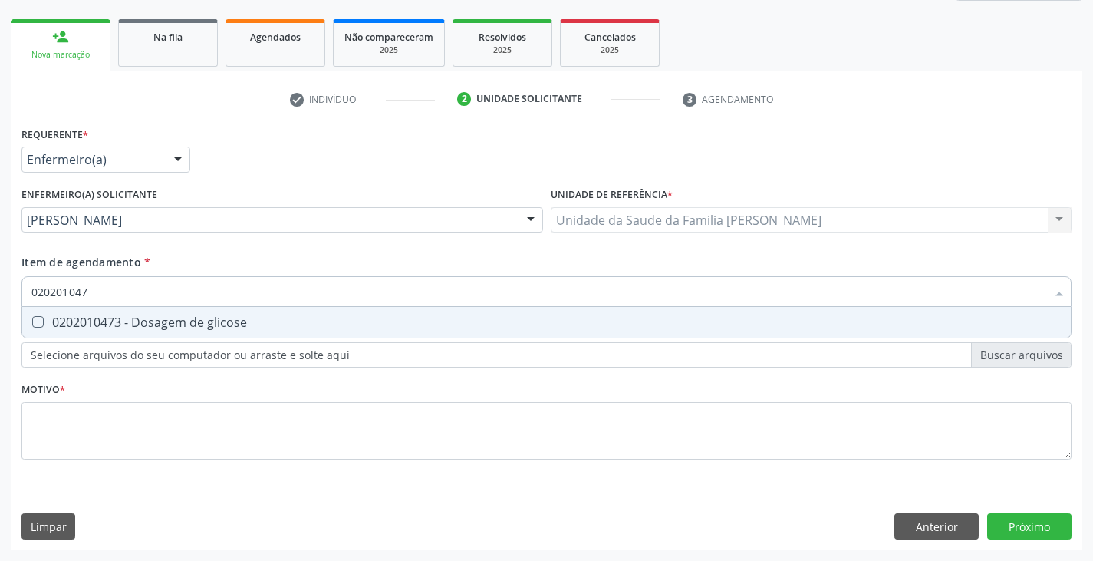
click at [138, 328] on div "0202010473 - Dosagem de glicose" at bounding box center [546, 322] width 1030 height 12
checkbox glicose "true"
type input "02020104"
checkbox glicose "false"
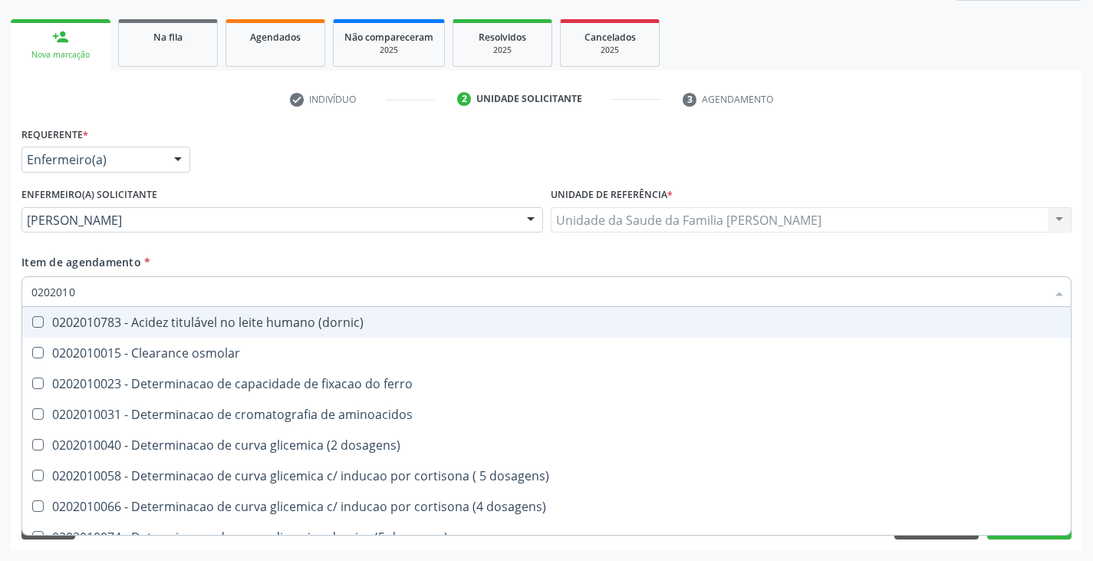
type input "02020106"
checkbox dosagens\) "true"
checkbox ivy "true"
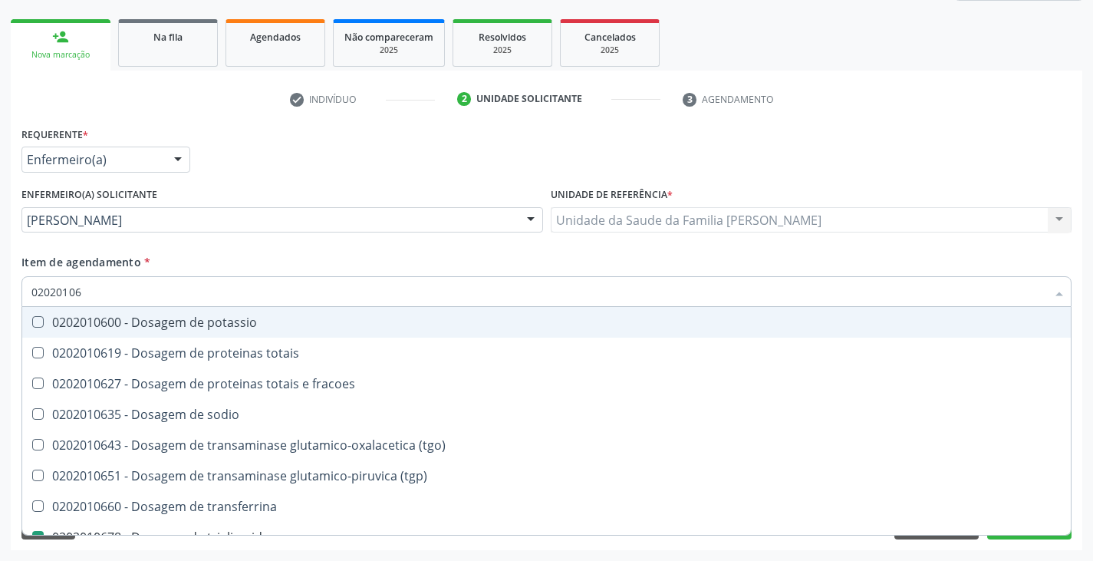
type input "020201064"
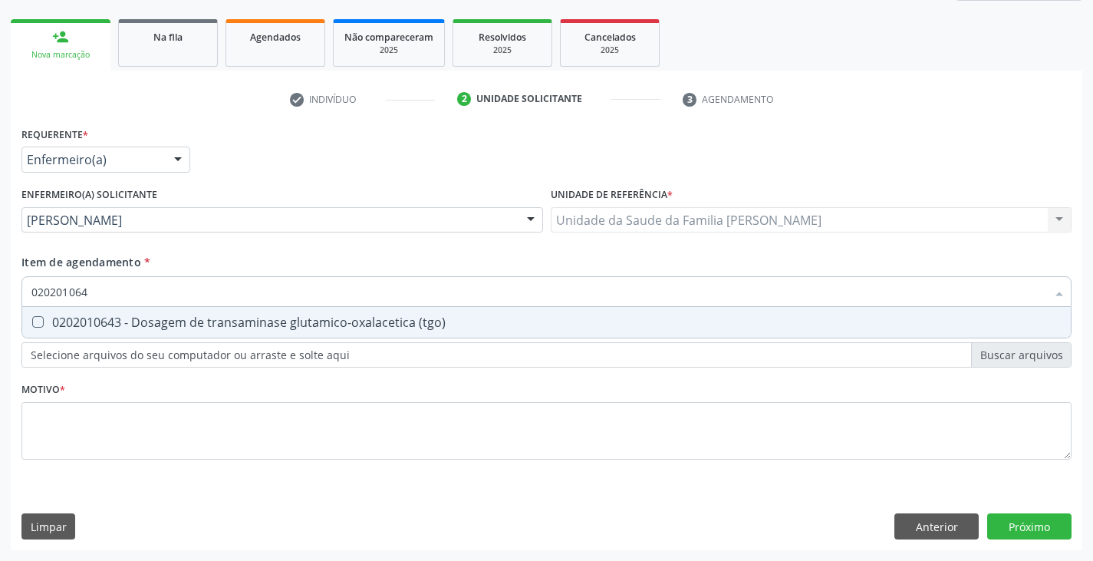
click at [137, 331] on span "0202010643 - Dosagem de transaminase glutamico-oxalacetica (tgo)" at bounding box center [546, 322] width 1049 height 31
checkbox \(tgo\) "true"
type input "02020106"
checkbox \(tgo\) "false"
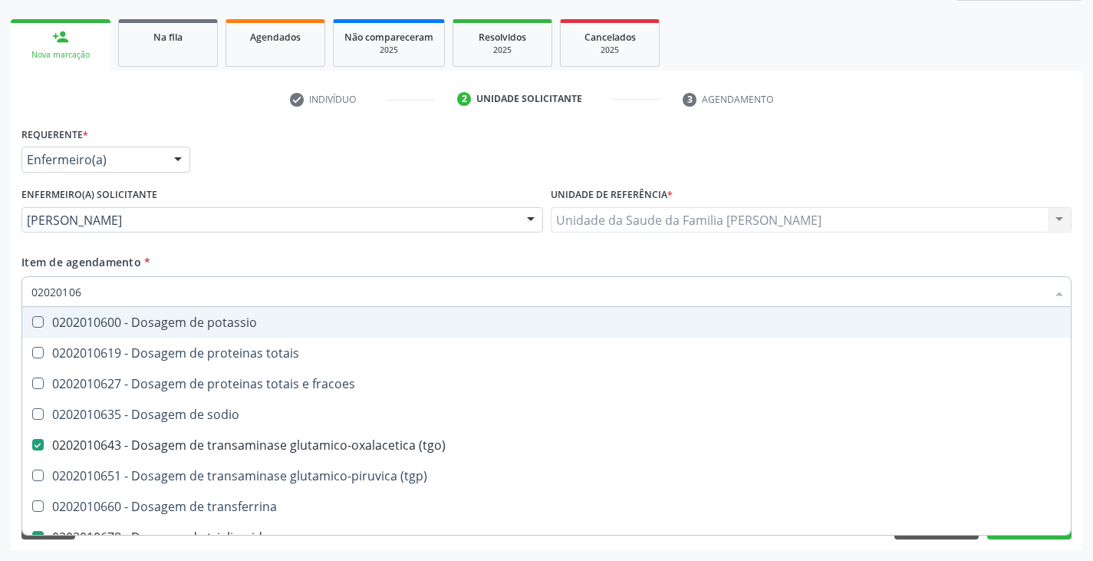
type input "020201065"
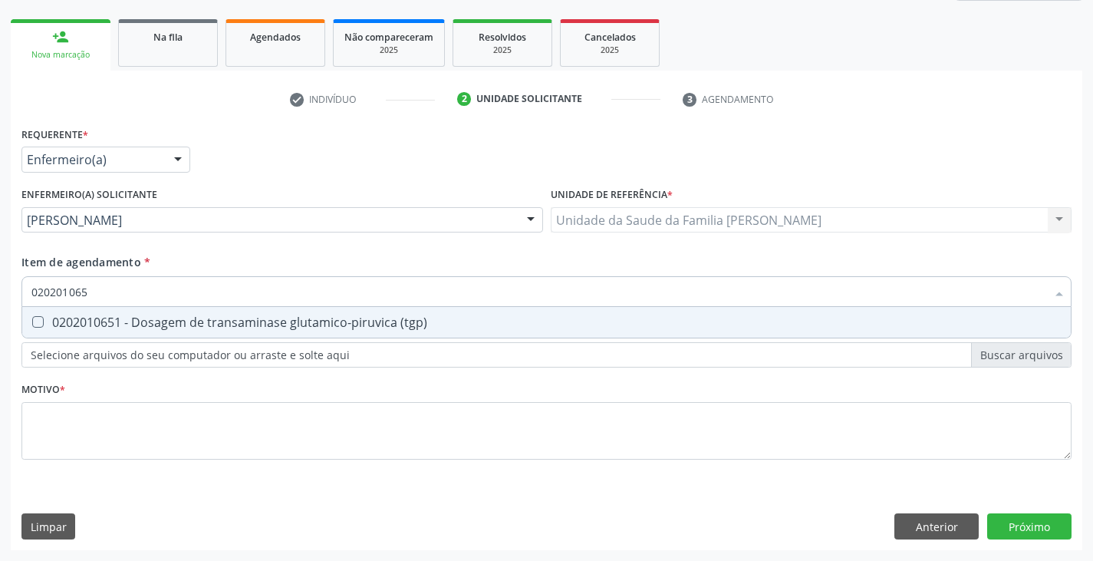
click at [137, 331] on span "0202010651 - Dosagem de transaminase glutamico-piruvica (tgp)" at bounding box center [546, 322] width 1049 height 31
checkbox \(tgp\) "true"
type input "02020106"
checkbox \(tgp\) "false"
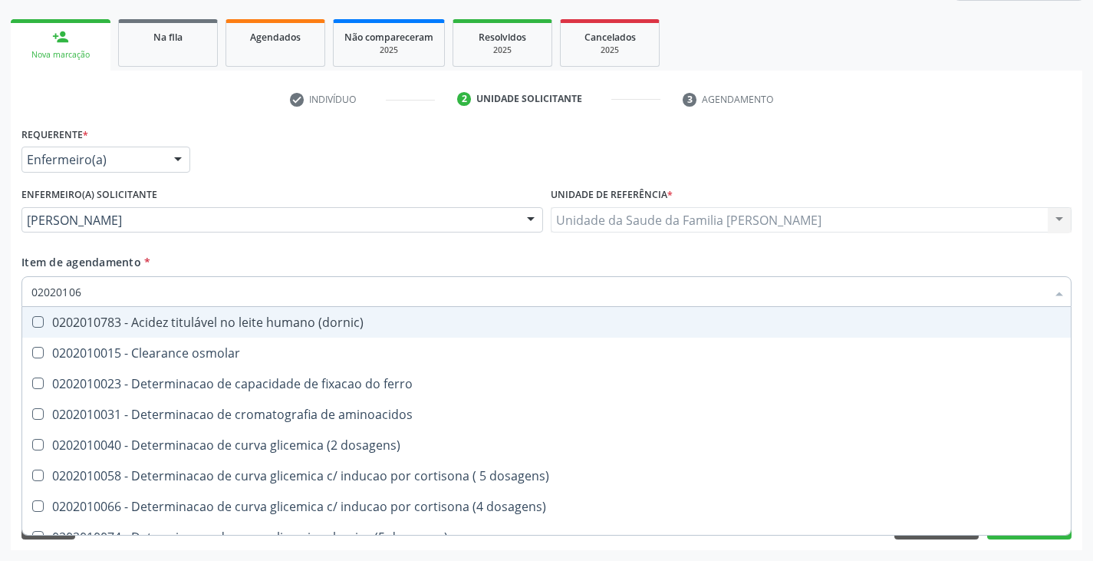
type input "0202010"
checkbox dosagens\) "false"
checkbox ivy "false"
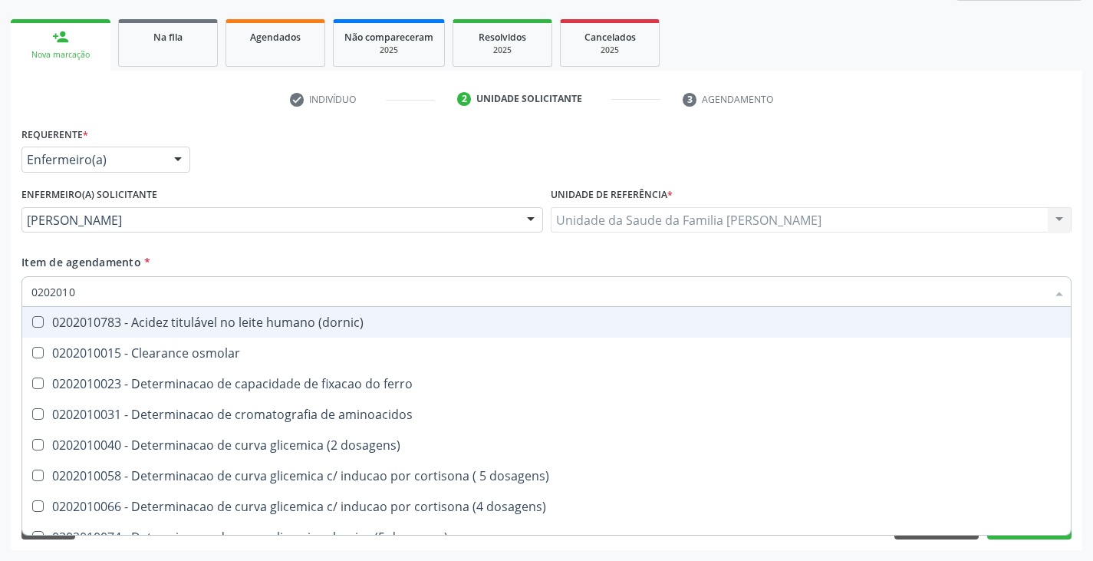
type input "020201"
checkbox urico "false"
checkbox alfa-2-macroglobulina "true"
checkbox hdl "false"
checkbox ldl "false"
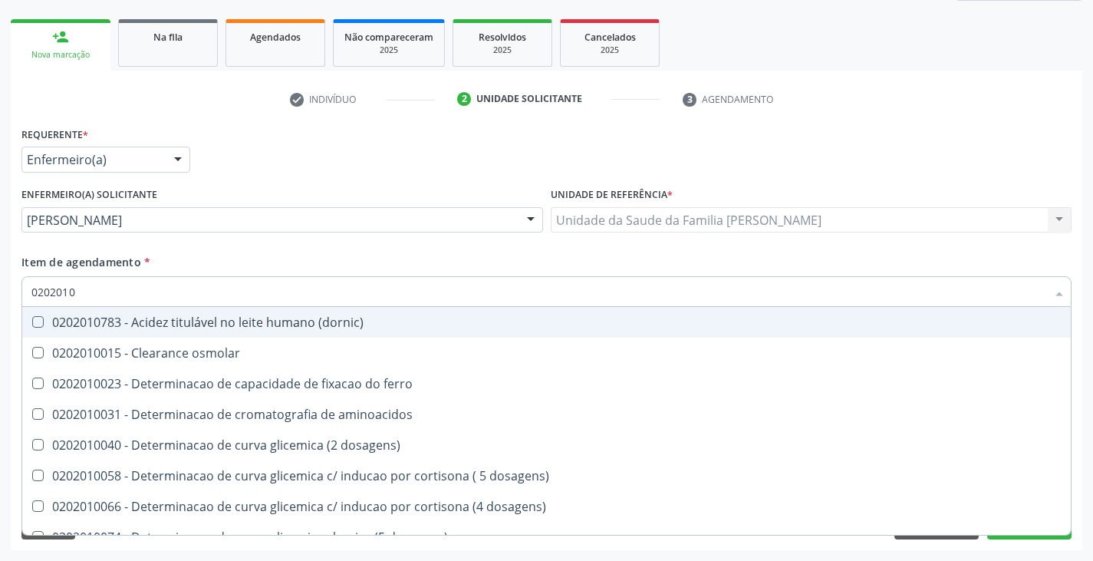
checkbox total "false"
checkbox creatinina "false"
checkbox alfa-hidroxibutirica "true"
checkbox glutamica "true"
checkbox latica "true"
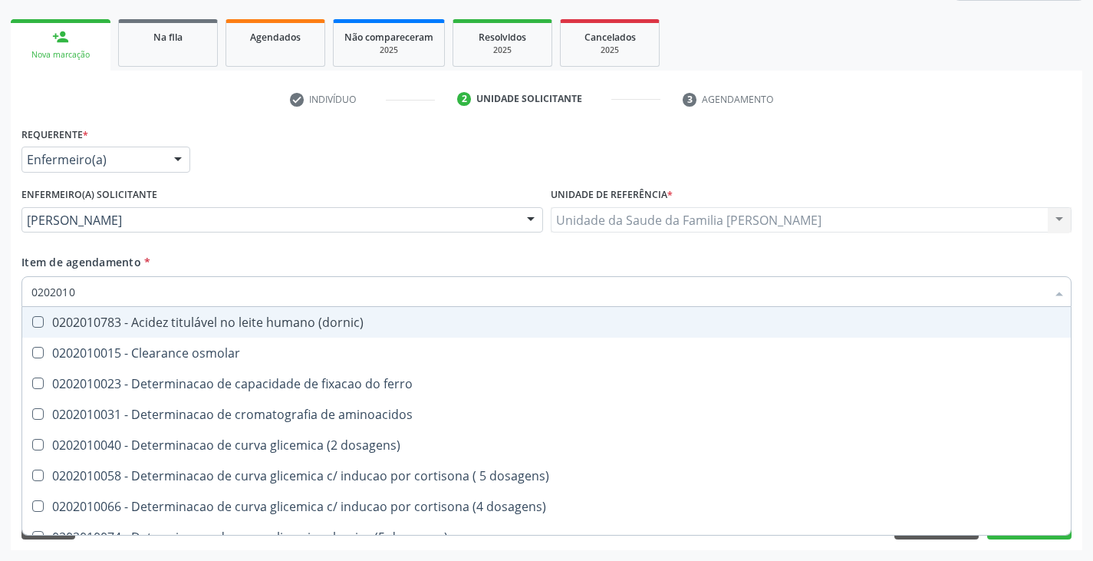
checkbox ferritina "true"
checkbox glicose "false"
checkbox magnesio "true"
checkbox \(tgo\) "false"
checkbox \(tgp\) "false"
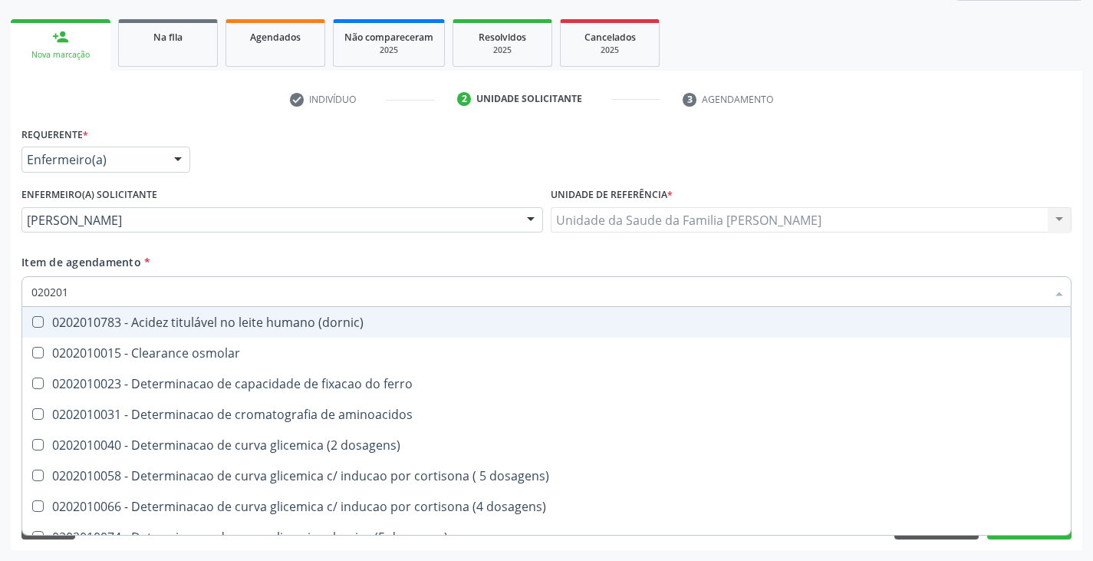
checkbox triglicerideos "false"
checkbox ureia "false"
checkbox \) "true"
checkbox d-xilose "true"
type input "02020"
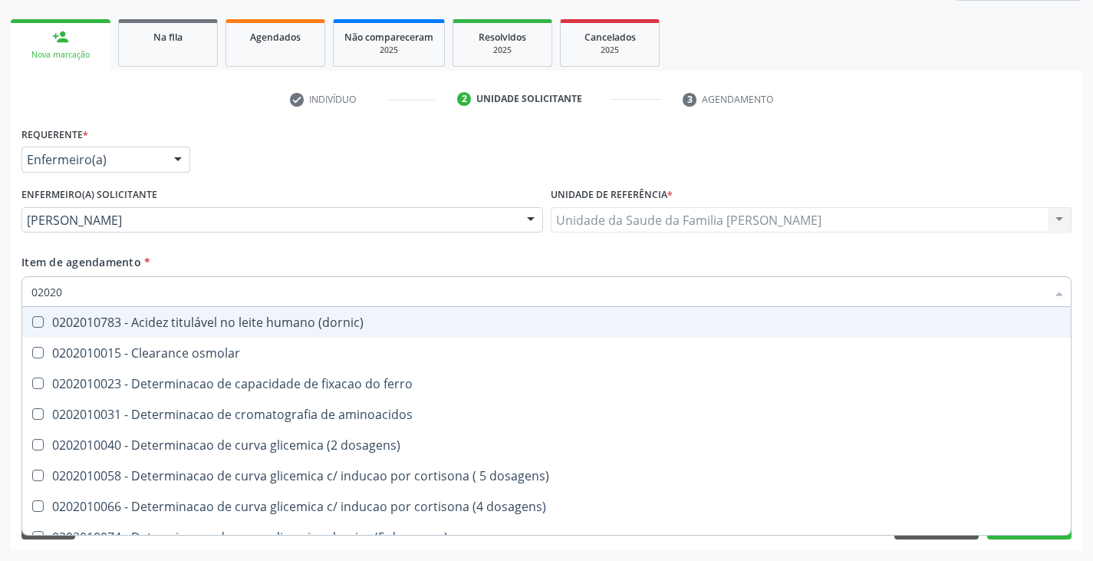
checkbox urico "false"
checkbox hdl "false"
checkbox ldl "false"
checkbox total "false"
checkbox creatinina "false"
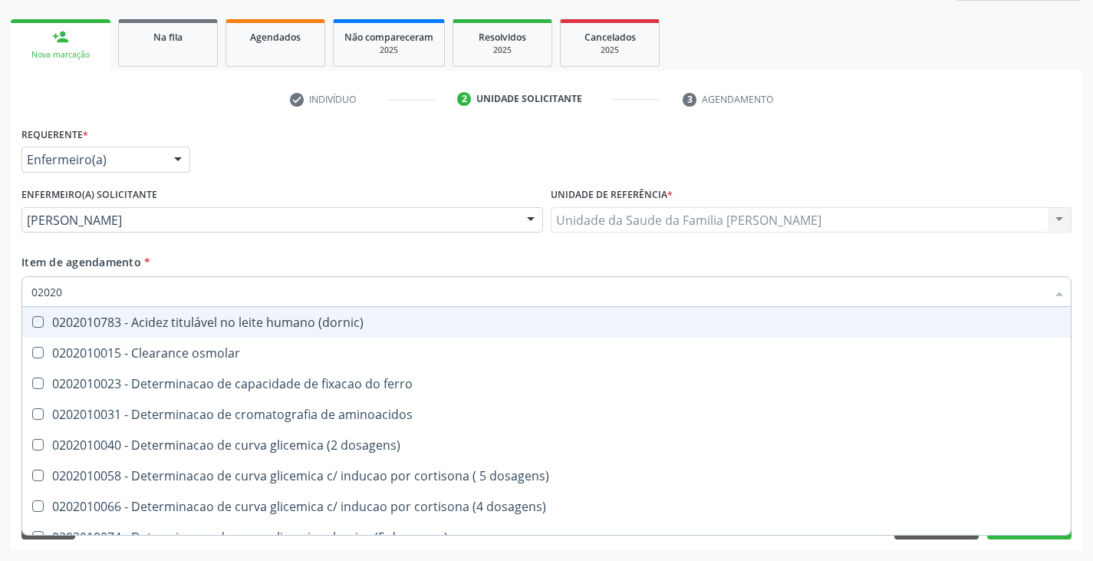
checkbox glicose "false"
checkbox \(tgo\) "false"
checkbox \(tgp\) "false"
checkbox triglicerideos "false"
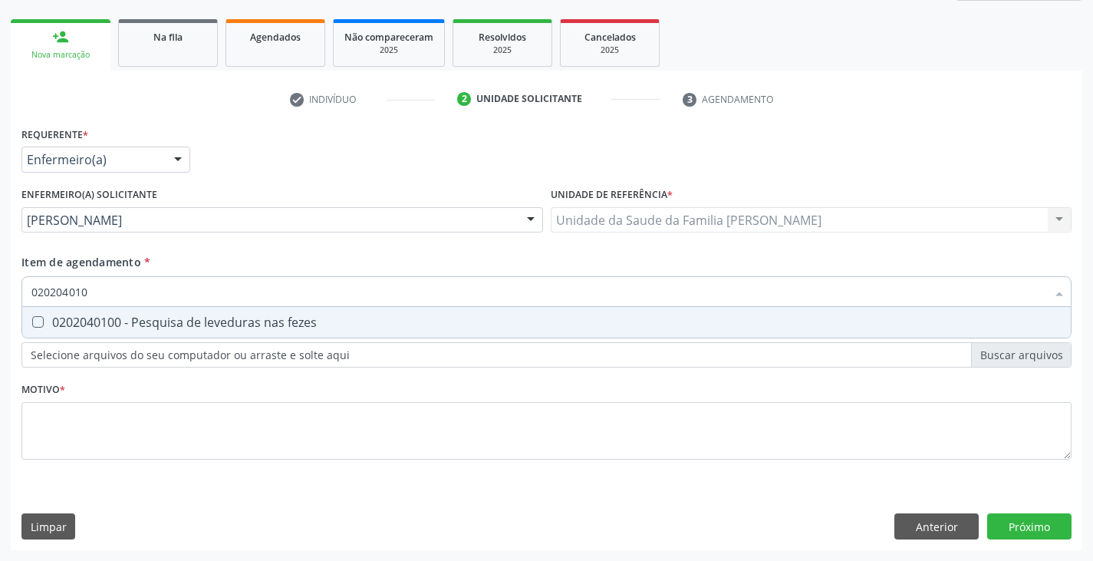
type input "0202040100"
click at [137, 331] on span "0202040100 - Pesquisa de leveduras nas fezes" at bounding box center [546, 322] width 1049 height 31
checkbox fezes "true"
type input "02020401"
checkbox fezes "false"
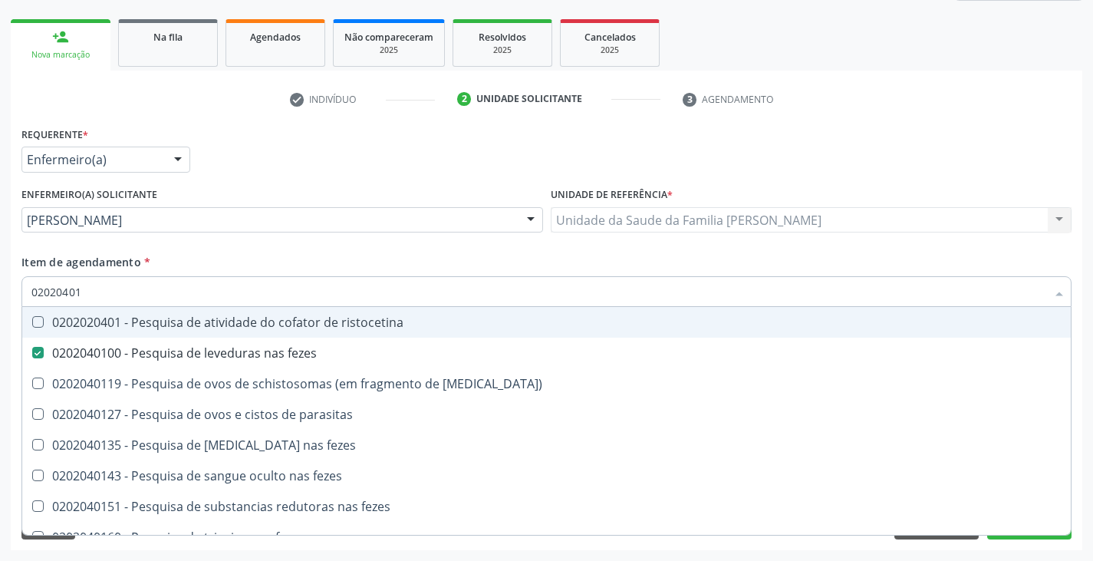
type input "0202040"
checkbox fezes "false"
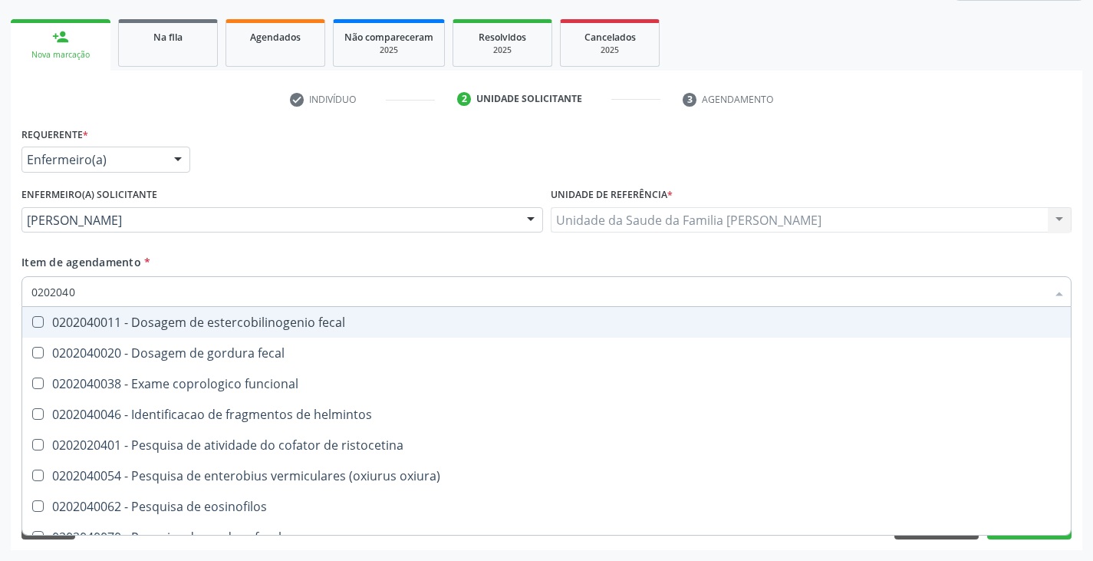
type input "020204"
checkbox fezes "false"
checkbox fezes "true"
type input "02020"
checkbox fezes "false"
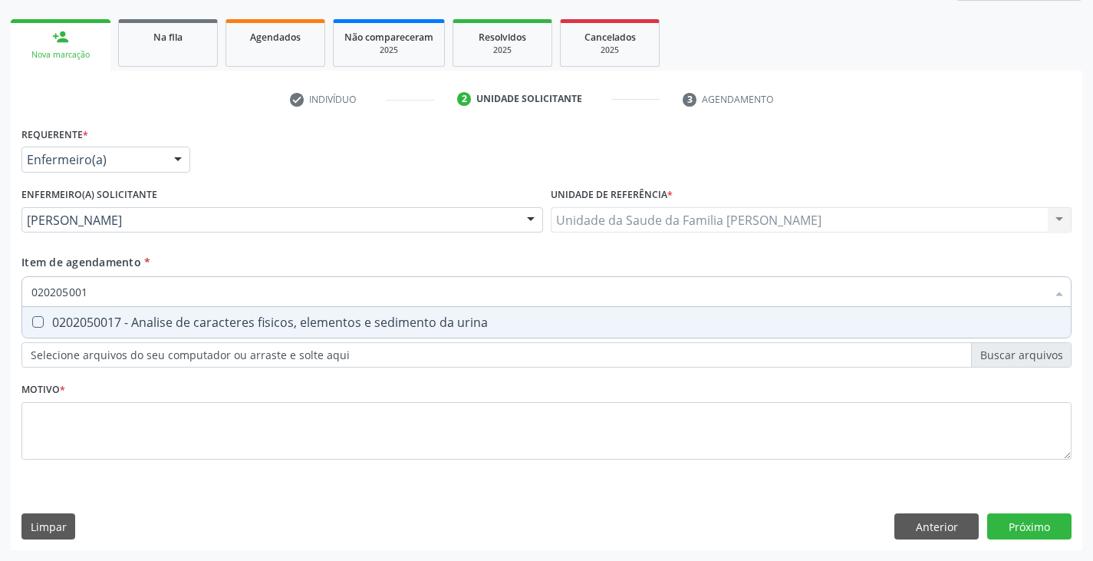
type input "0202050017"
click at [137, 331] on span "0202050017 - Analise de caracteres fisicos, elementos e sedimento da urina" at bounding box center [546, 322] width 1049 height 31
checkbox urina "true"
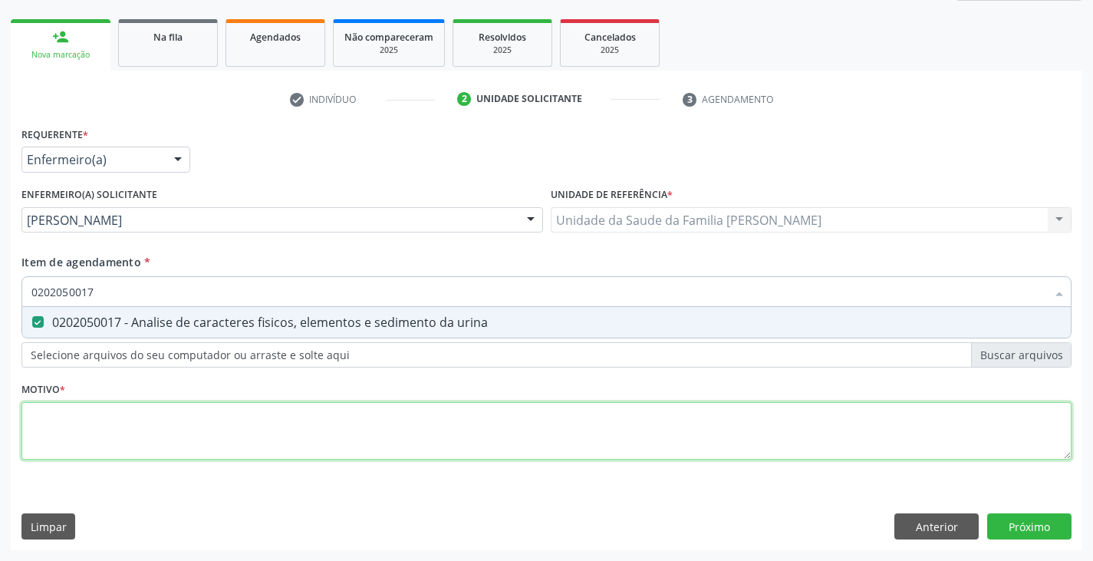
click at [129, 428] on div "Requerente * Enfermeiro(a) Médico(a) Enfermeiro(a) Paciente Nenhum resultado en…" at bounding box center [546, 302] width 1050 height 358
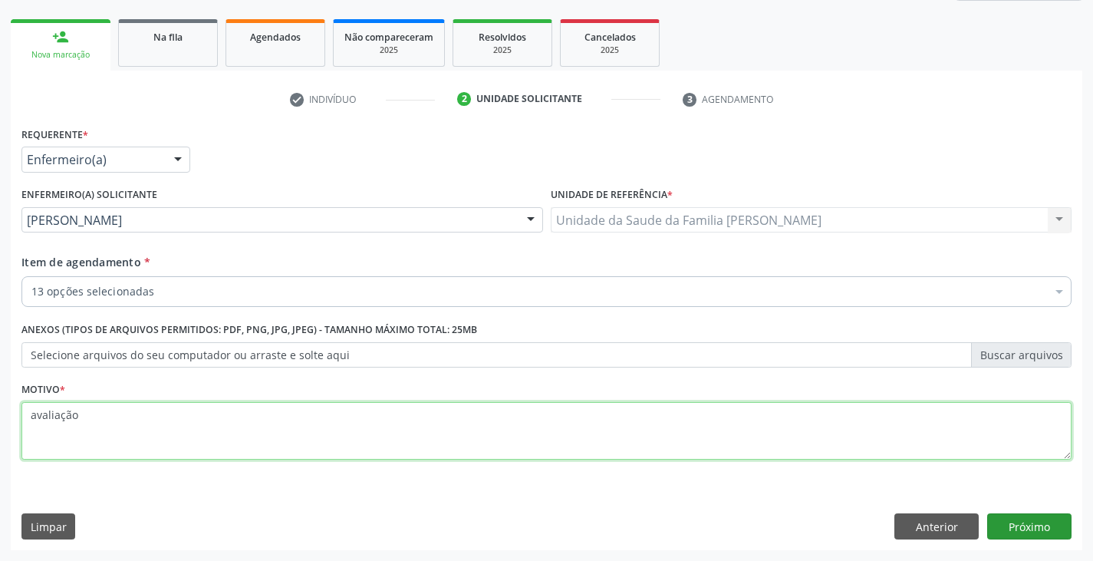
type textarea "avaliação"
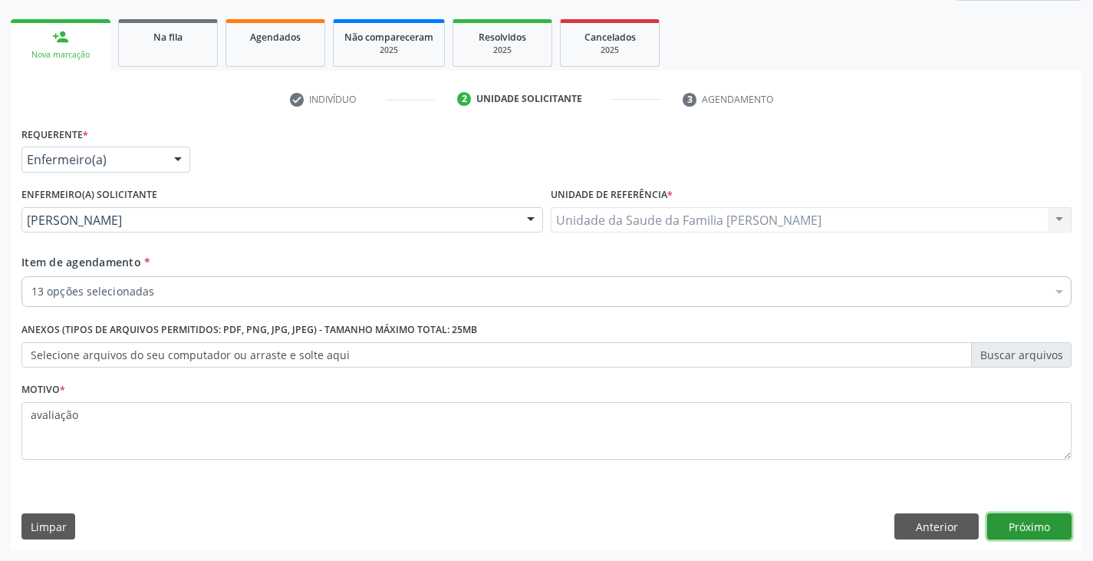
click at [1040, 529] on button "Próximo" at bounding box center [1029, 526] width 84 height 26
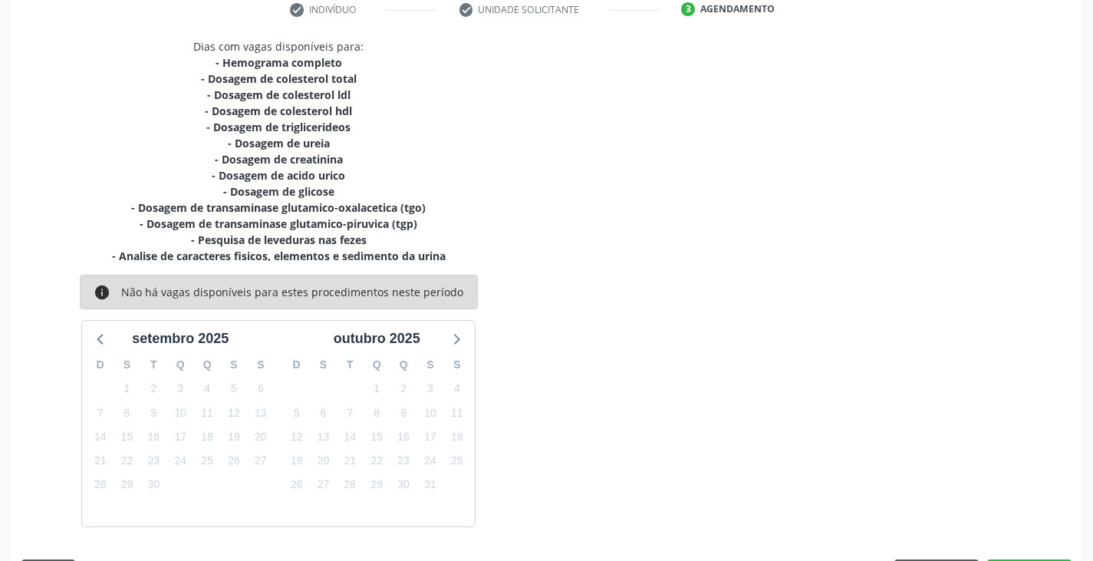
scroll to position [345, 0]
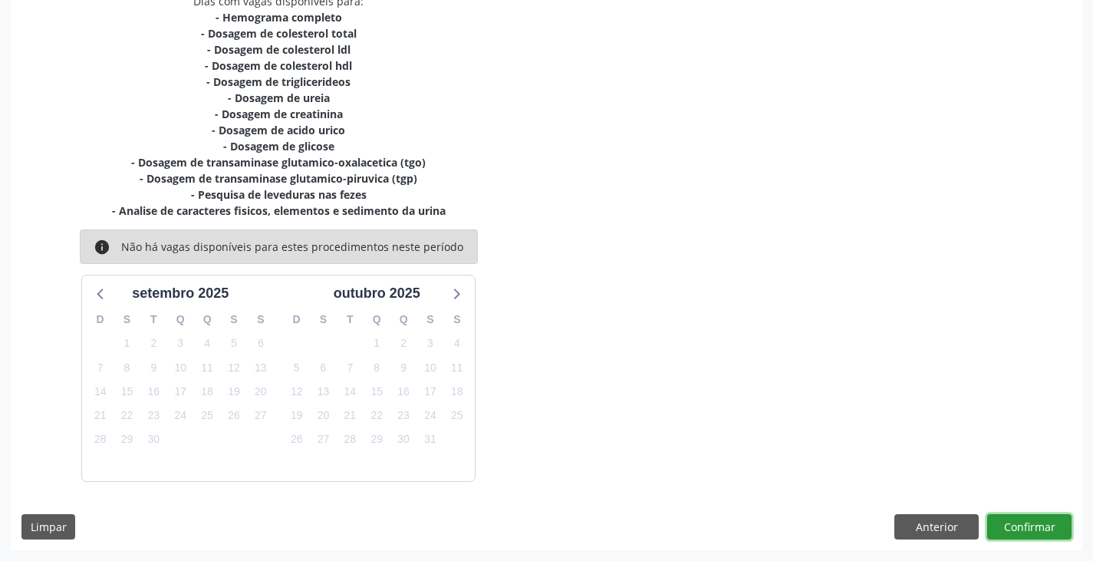
click at [1060, 529] on button "Confirmar" at bounding box center [1029, 527] width 84 height 26
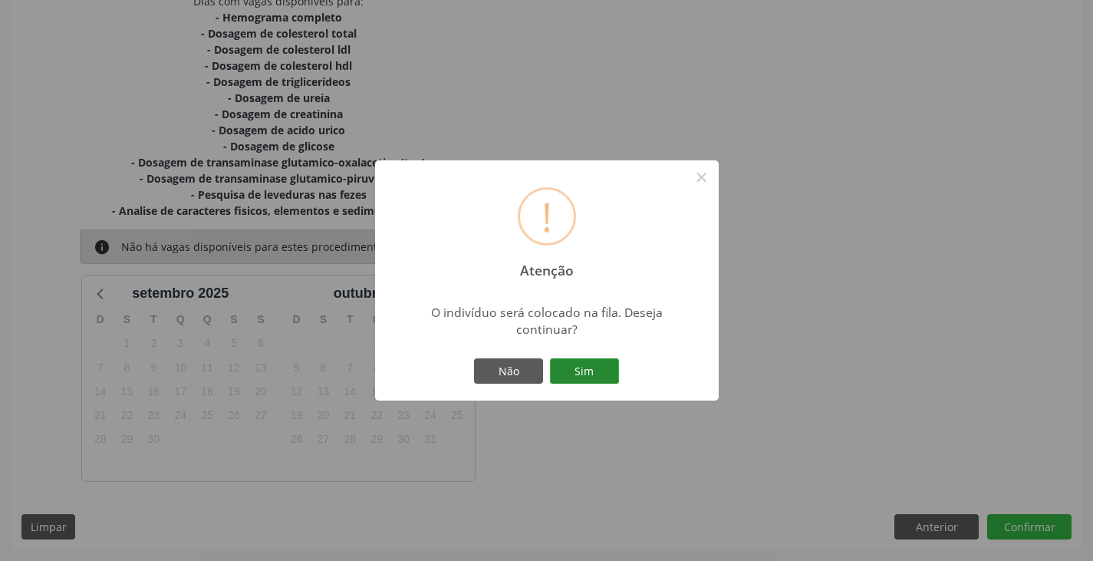
click at [572, 360] on button "Sim" at bounding box center [584, 371] width 69 height 26
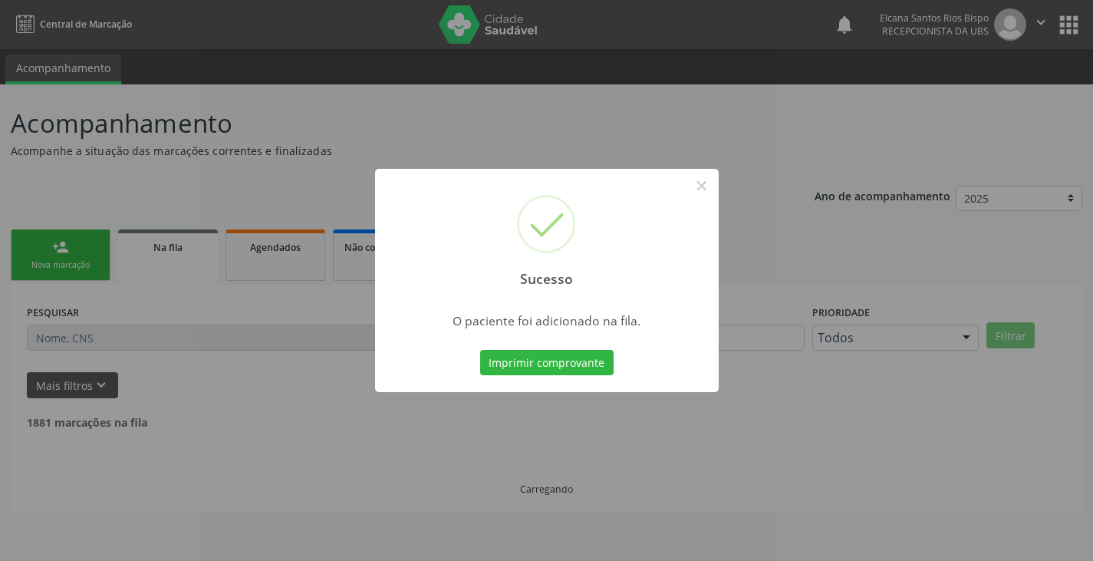
scroll to position [0, 0]
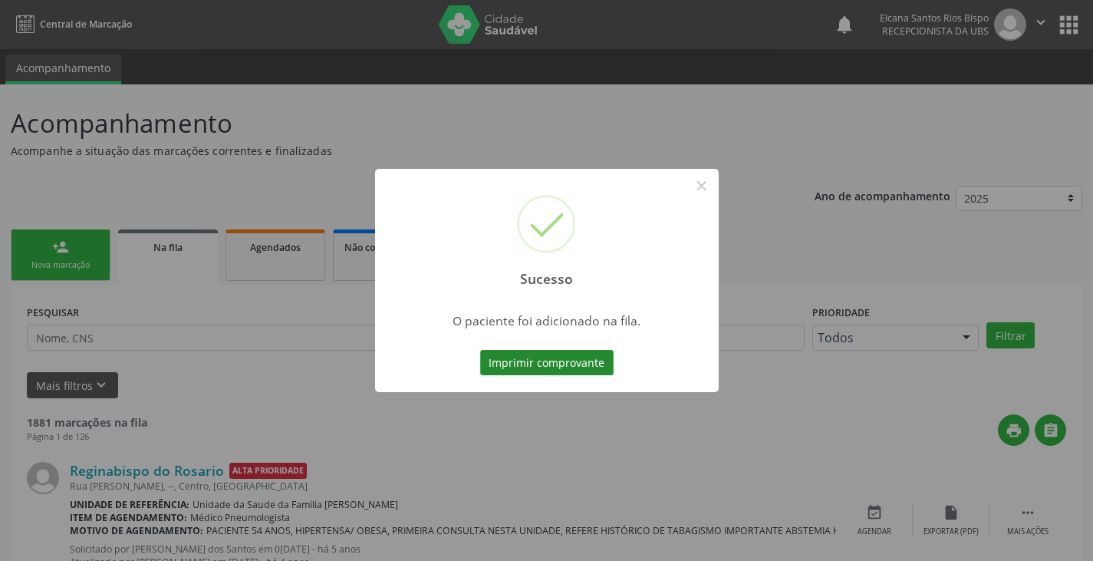
click at [567, 372] on button "Imprimir comprovante" at bounding box center [547, 363] width 134 height 26
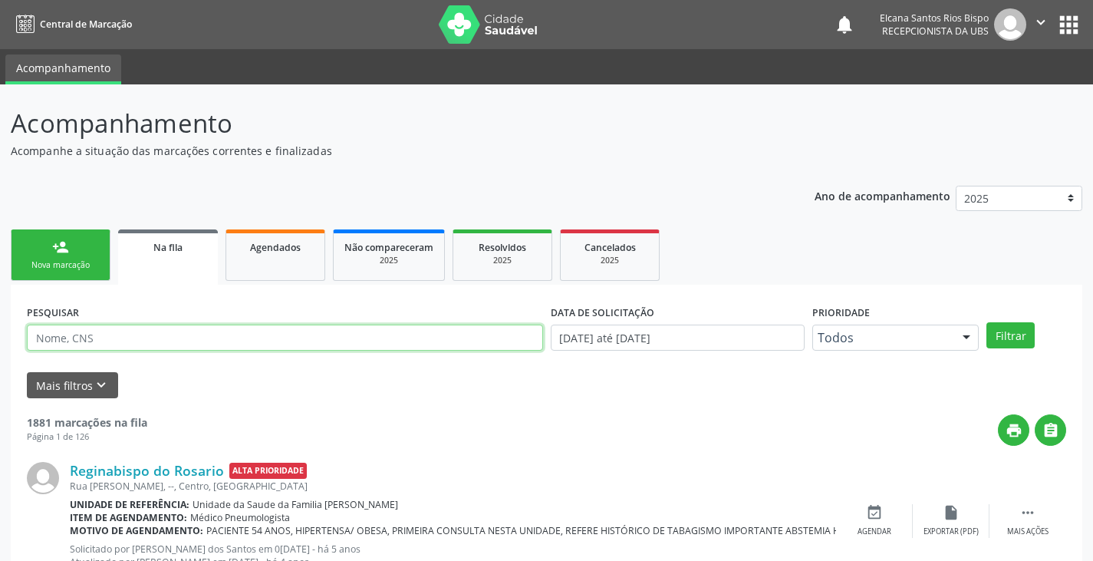
click at [155, 330] on input "text" at bounding box center [285, 338] width 516 height 26
paste input "700 0098 3632 0509"
type input "700 0098 3632 0509"
click at [987, 322] on button "Filtrar" at bounding box center [1011, 335] width 48 height 26
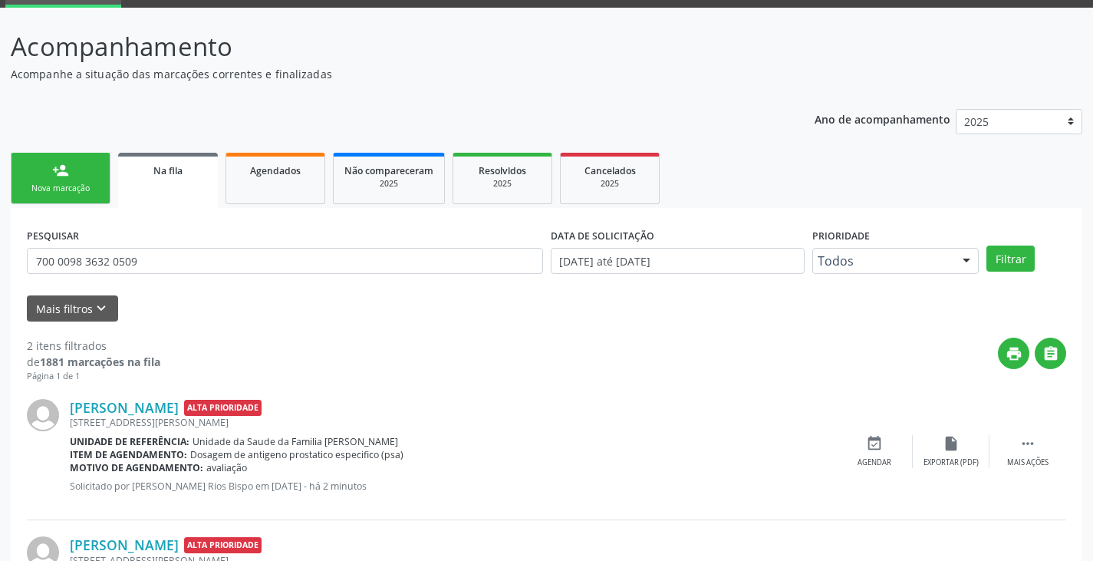
scroll to position [199, 0]
